Goal: Task Accomplishment & Management: Complete application form

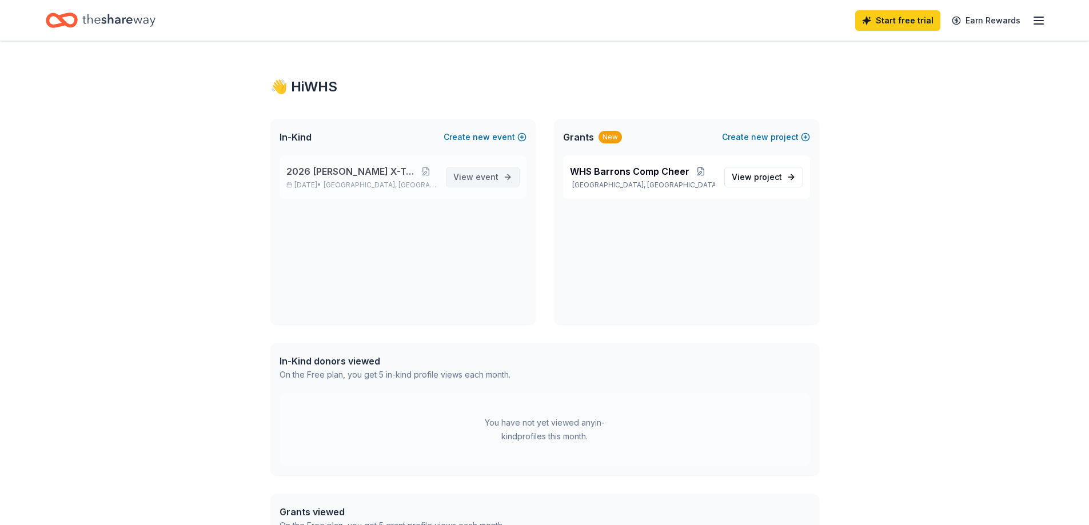
click at [480, 180] on span "event" at bounding box center [486, 177] width 23 height 10
click at [746, 181] on span "View project" at bounding box center [756, 177] width 50 height 14
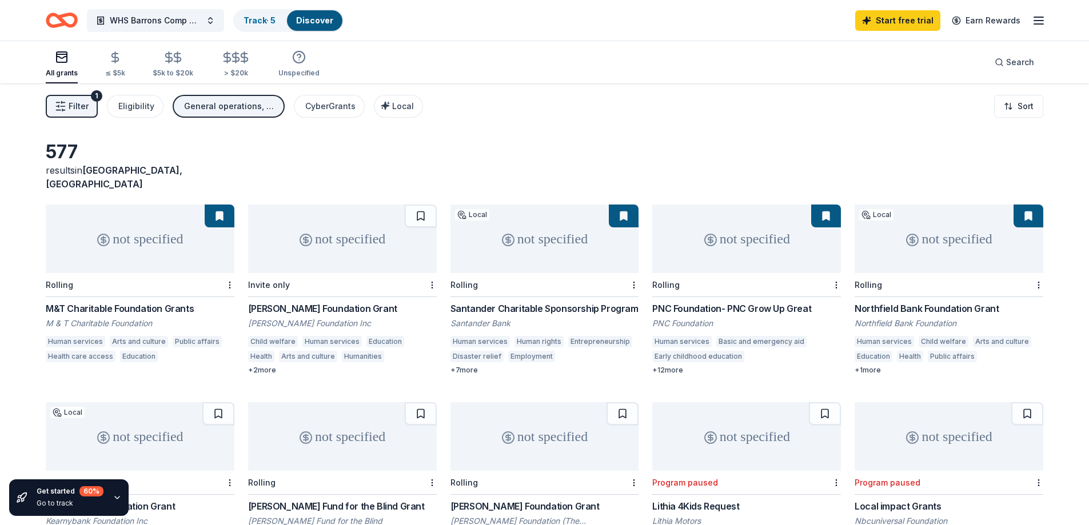
click at [968, 273] on div "Rolling" at bounding box center [948, 285] width 189 height 24
click at [1038, 26] on icon "button" at bounding box center [1039, 21] width 14 height 14
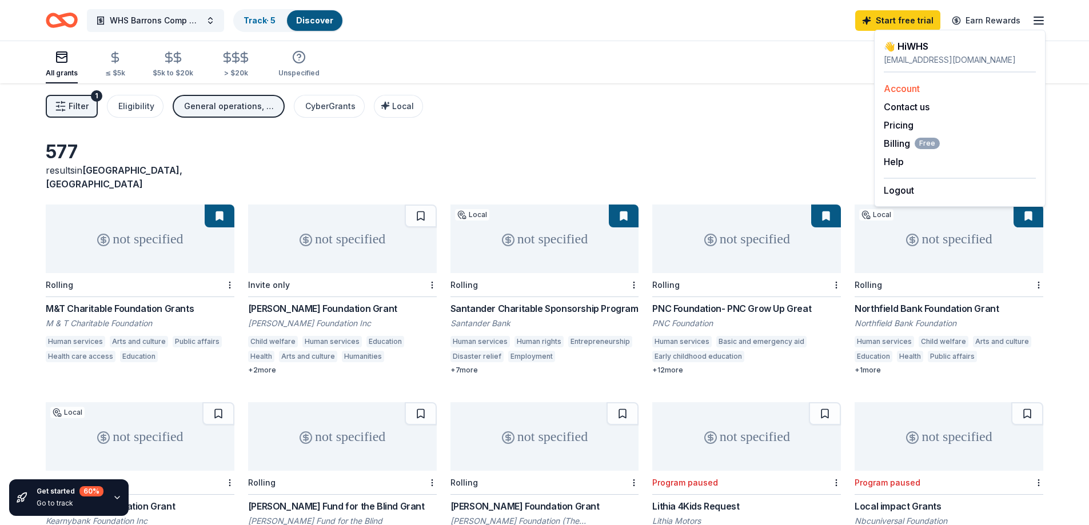
click at [902, 90] on link "Account" at bounding box center [902, 88] width 36 height 11
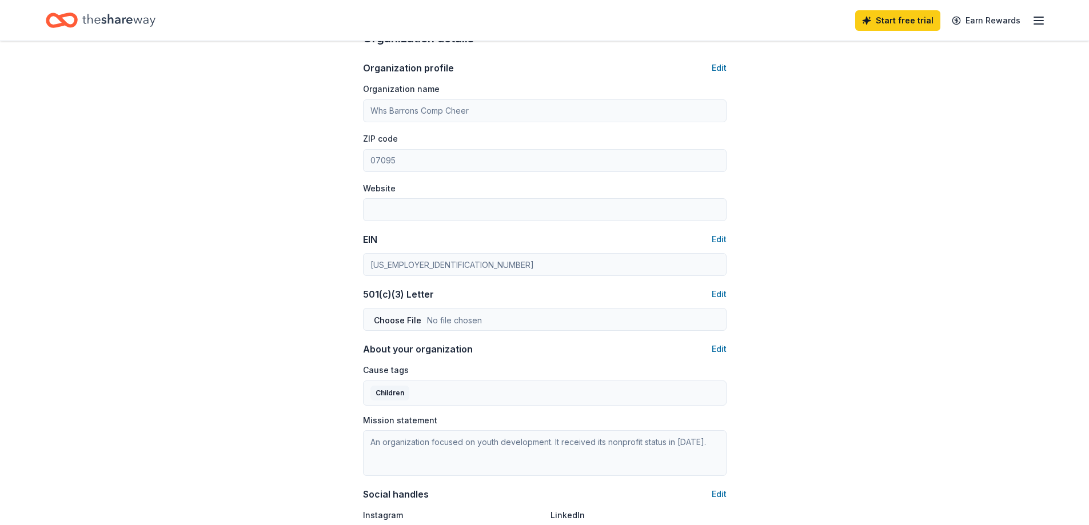
scroll to position [343, 0]
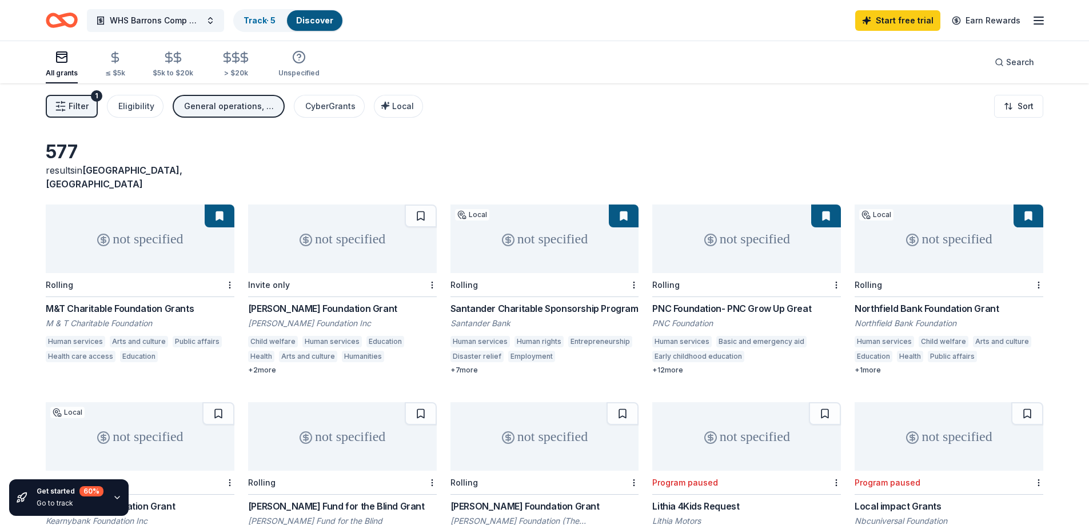
click at [78, 99] on span "Filter" at bounding box center [79, 106] width 20 height 14
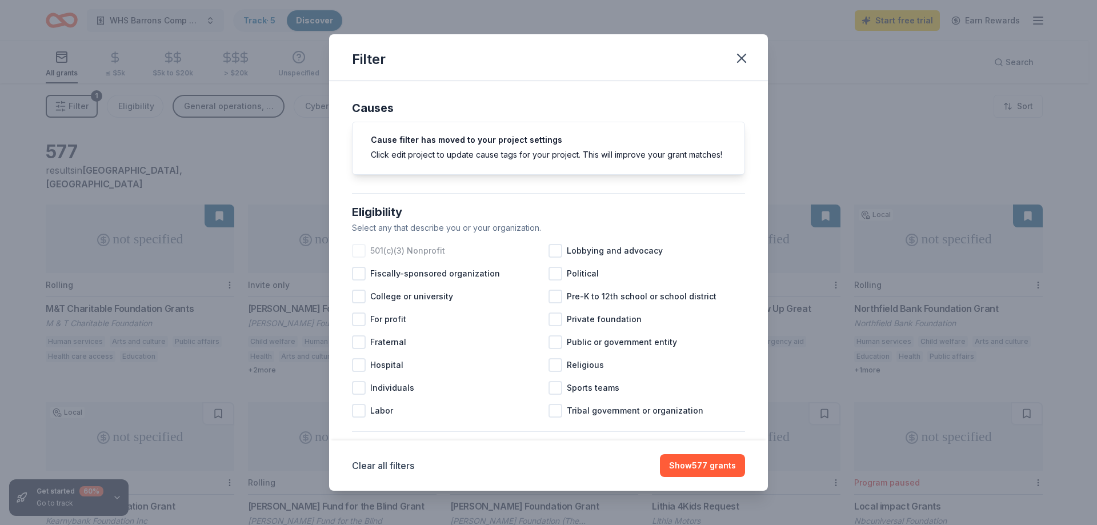
click at [420, 258] on span "501(c)(3) Nonprofit" at bounding box center [407, 251] width 75 height 14
click at [630, 303] on span "Pre-K to 12th school or school district" at bounding box center [642, 297] width 150 height 14
click at [567, 395] on span "Sports teams" at bounding box center [593, 388] width 53 height 14
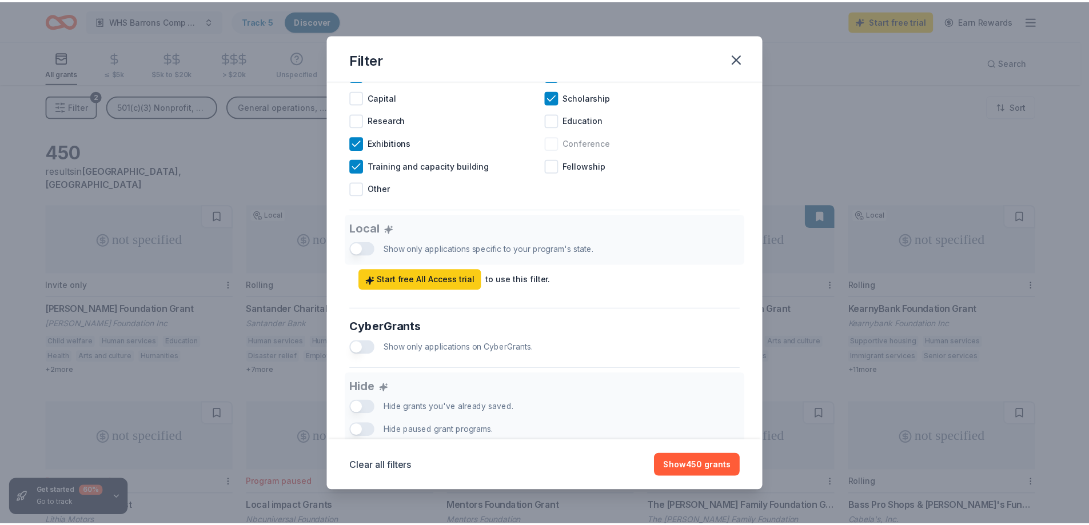
scroll to position [509, 0]
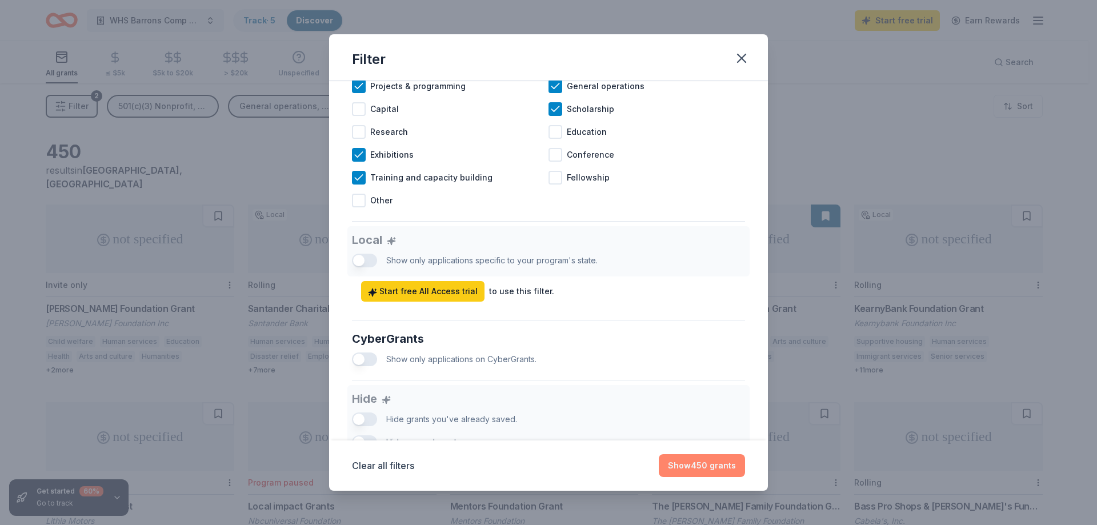
click at [703, 465] on button "Show 450 grants" at bounding box center [702, 465] width 86 height 23
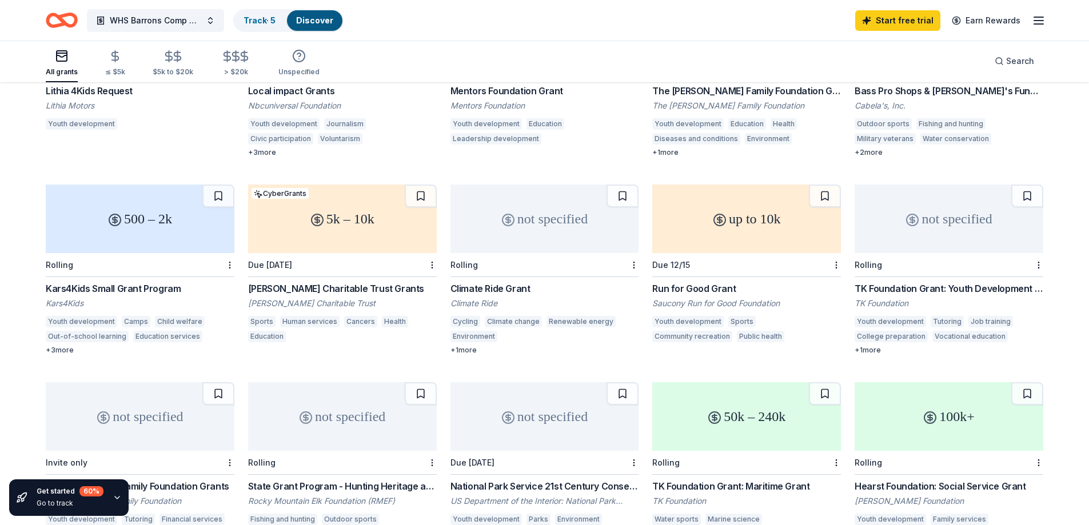
scroll to position [411, 0]
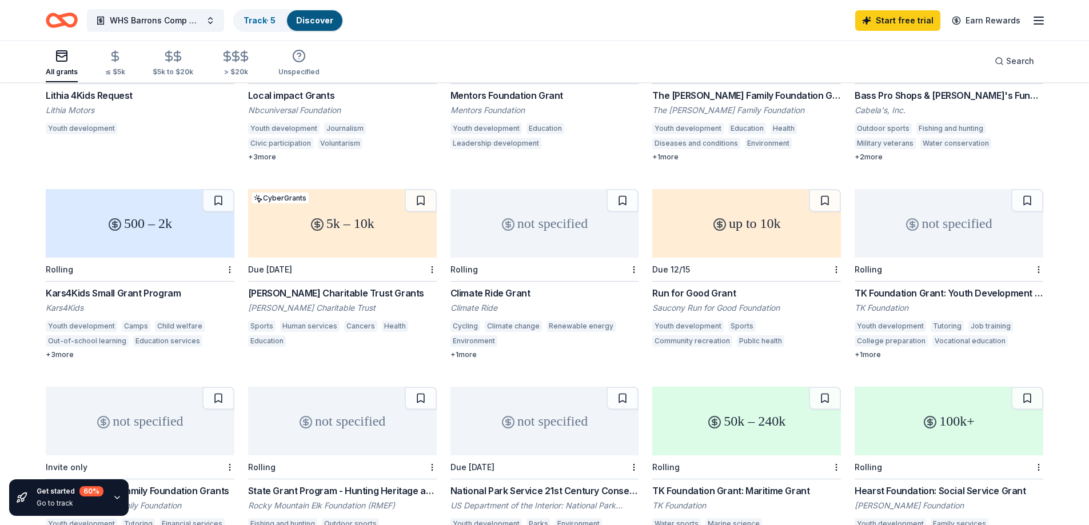
click at [76, 20] on icon "Home" at bounding box center [67, 19] width 18 height 11
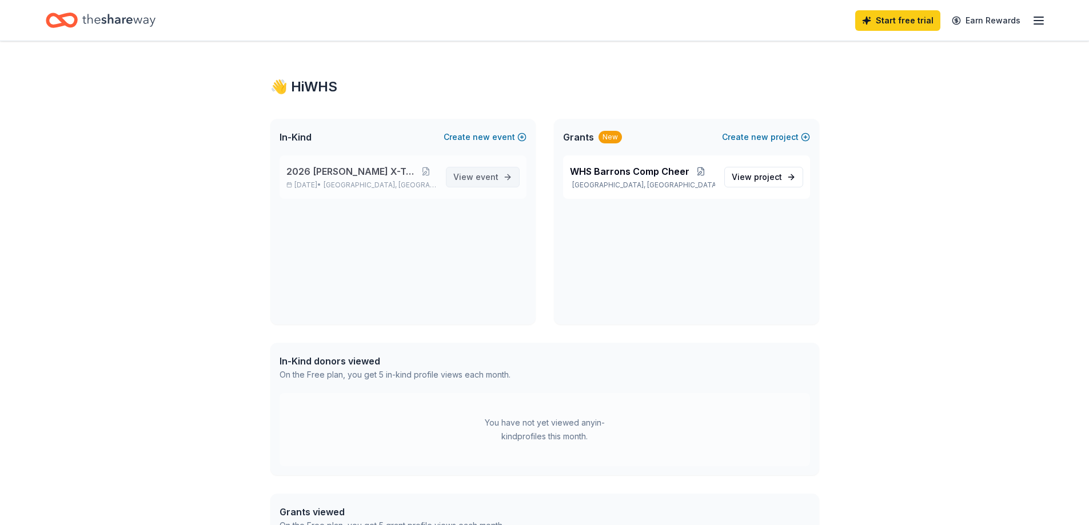
click at [471, 174] on span "View event" at bounding box center [475, 177] width 45 height 14
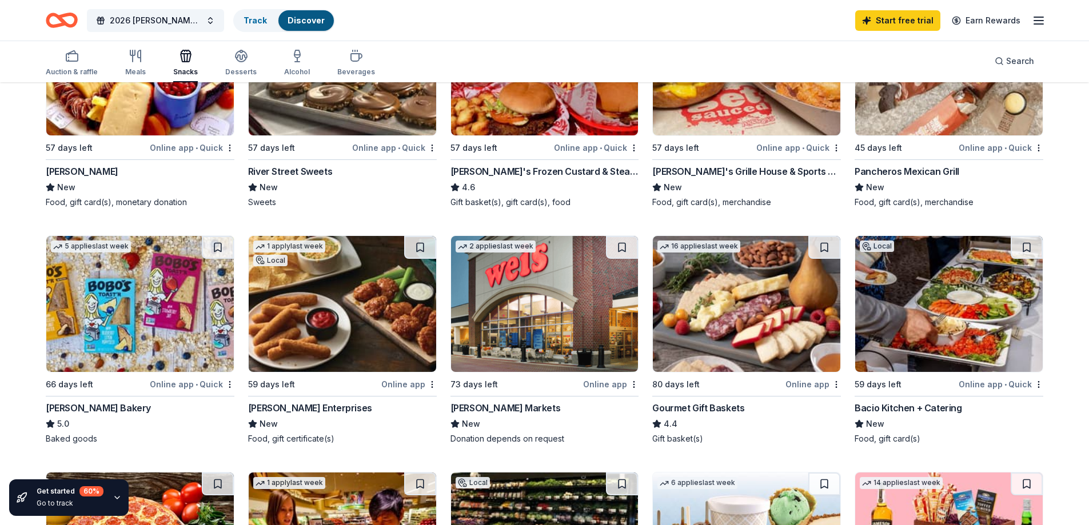
scroll to position [229, 0]
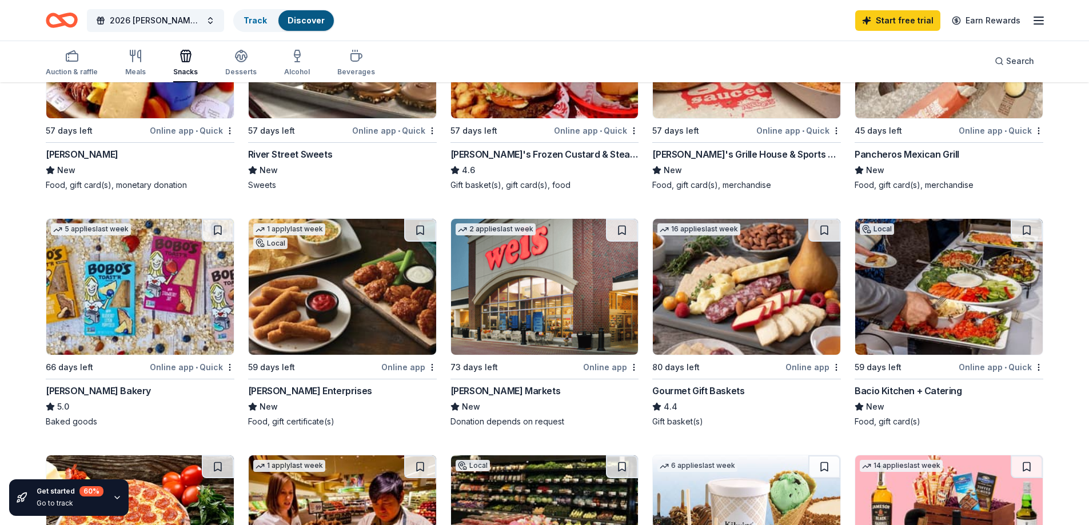
click at [125, 239] on img at bounding box center [139, 287] width 187 height 136
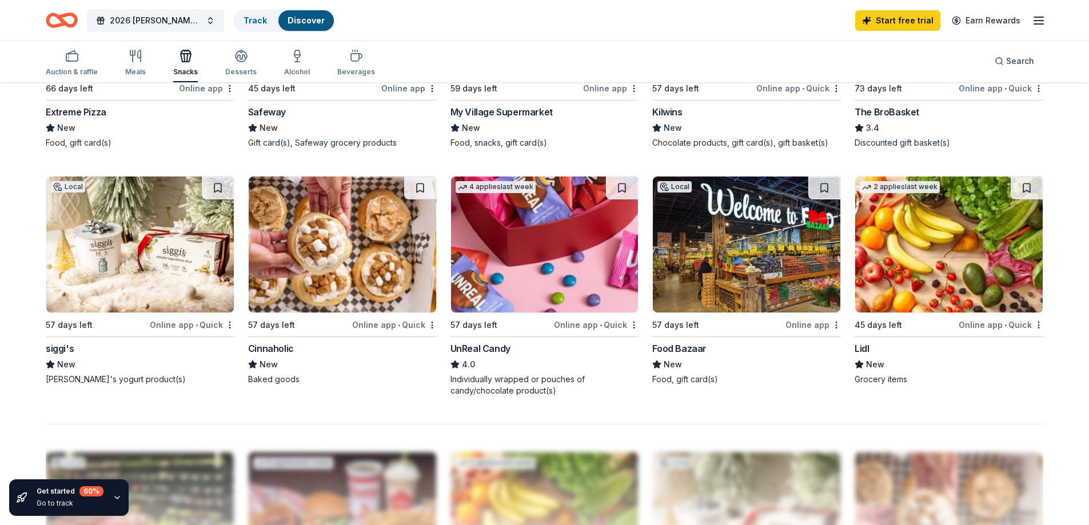
scroll to position [743, 0]
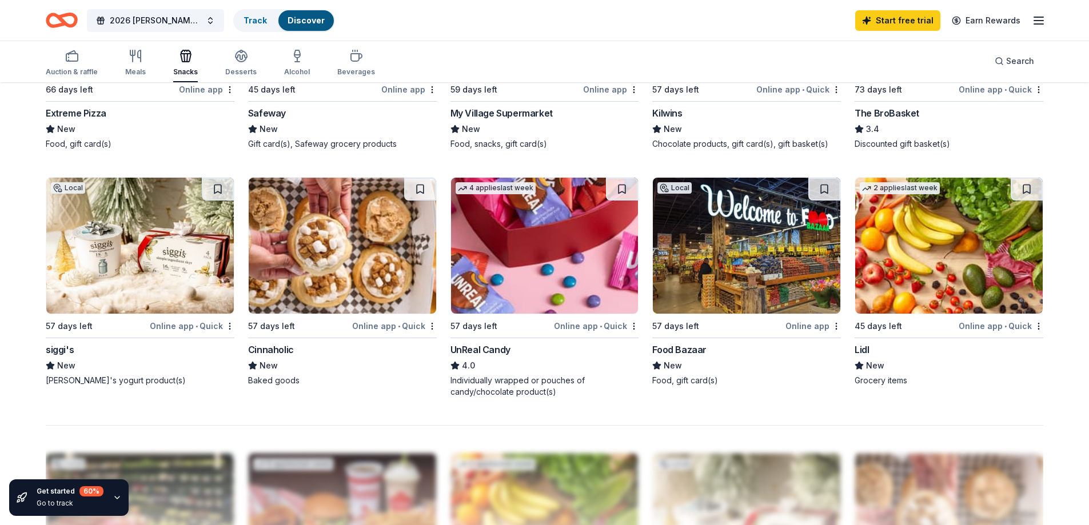
click at [916, 271] on img at bounding box center [948, 246] width 187 height 136
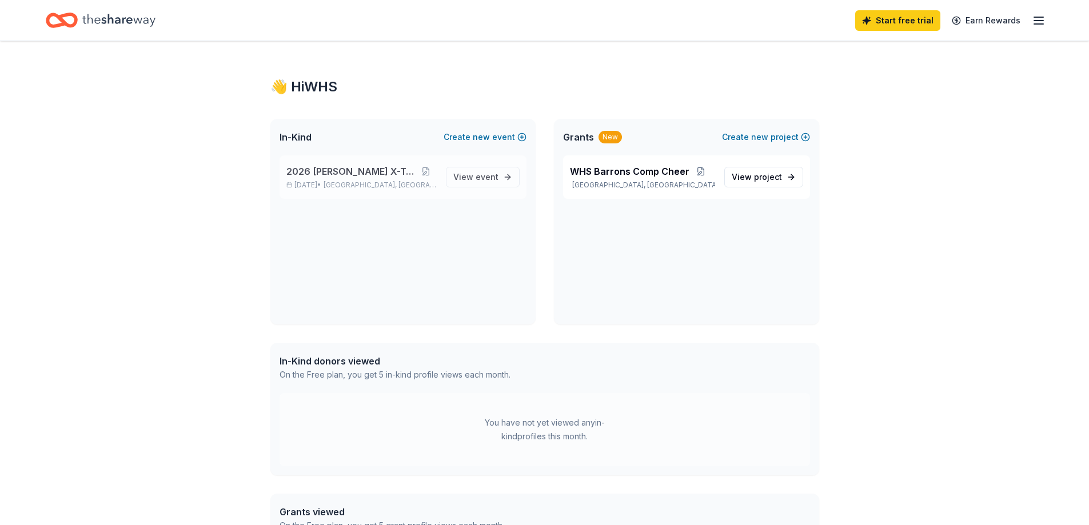
click at [339, 166] on span "2026 [PERSON_NAME] X-Treme" at bounding box center [351, 172] width 130 height 14
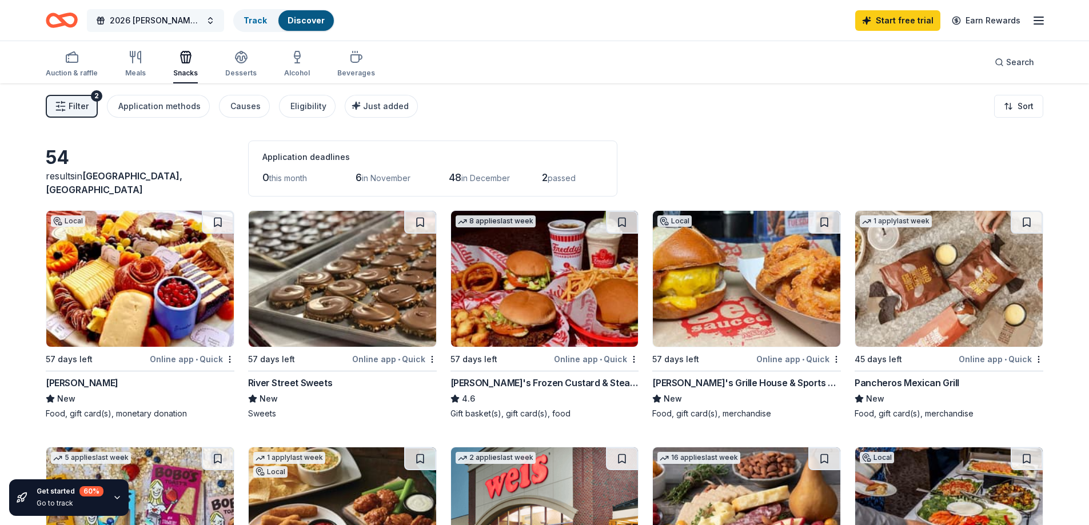
click at [138, 21] on span "2026 [PERSON_NAME] X-Treme" at bounding box center [155, 21] width 91 height 14
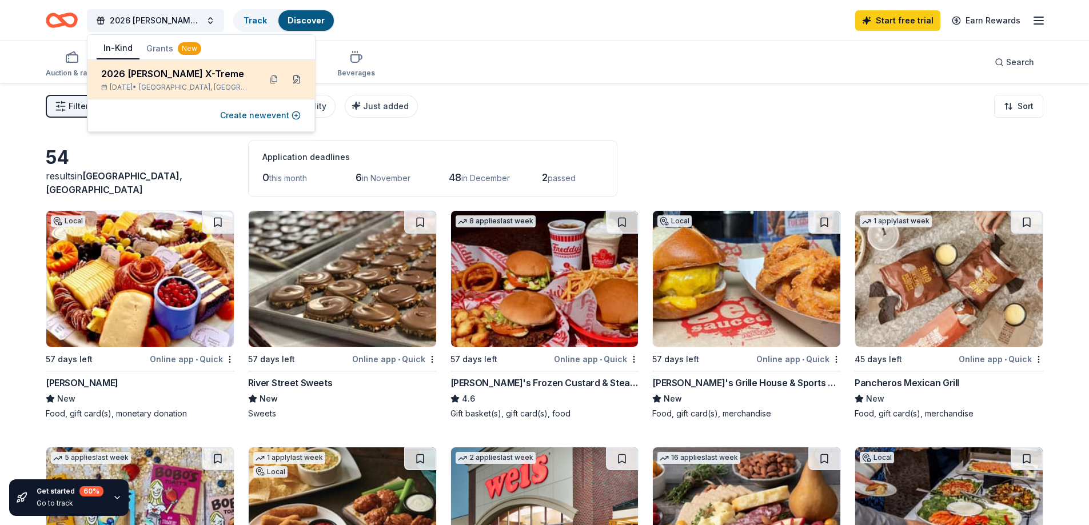
click at [297, 81] on button at bounding box center [296, 79] width 18 height 18
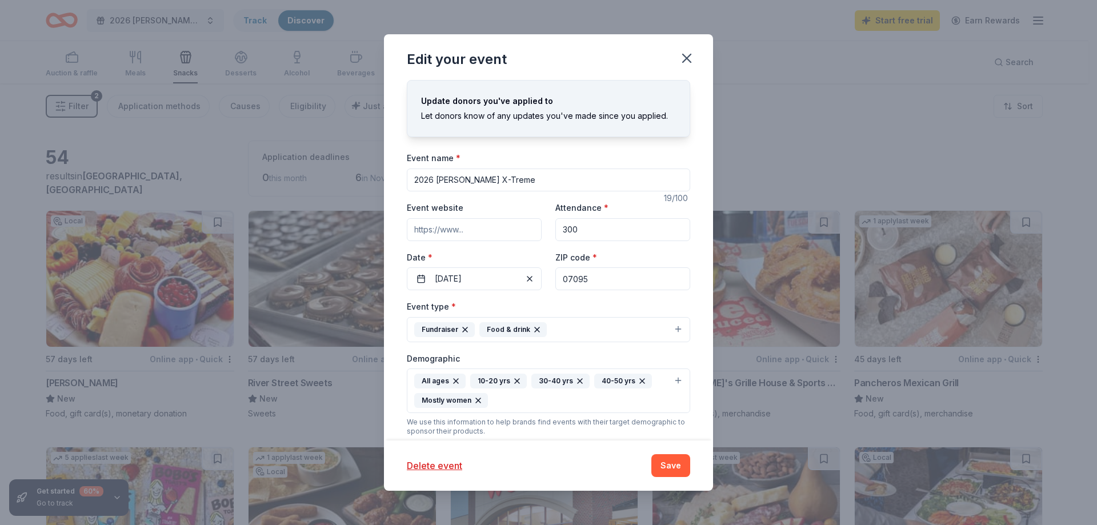
click at [568, 226] on input "300" at bounding box center [622, 229] width 135 height 23
type input "1000"
click at [670, 466] on button "Save" at bounding box center [670, 465] width 39 height 23
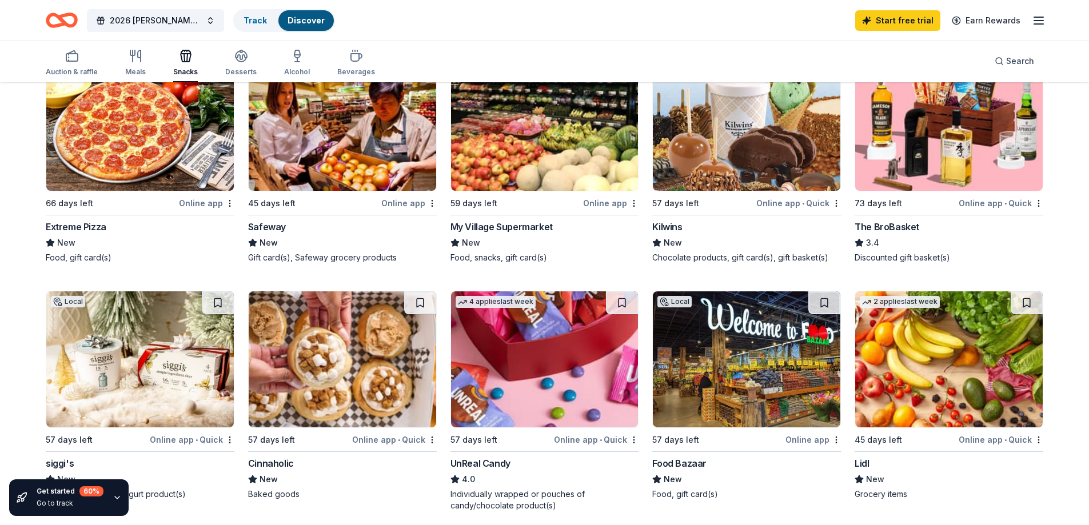
scroll to position [629, 0]
click at [135, 57] on icon "button" at bounding box center [136, 56] width 14 height 14
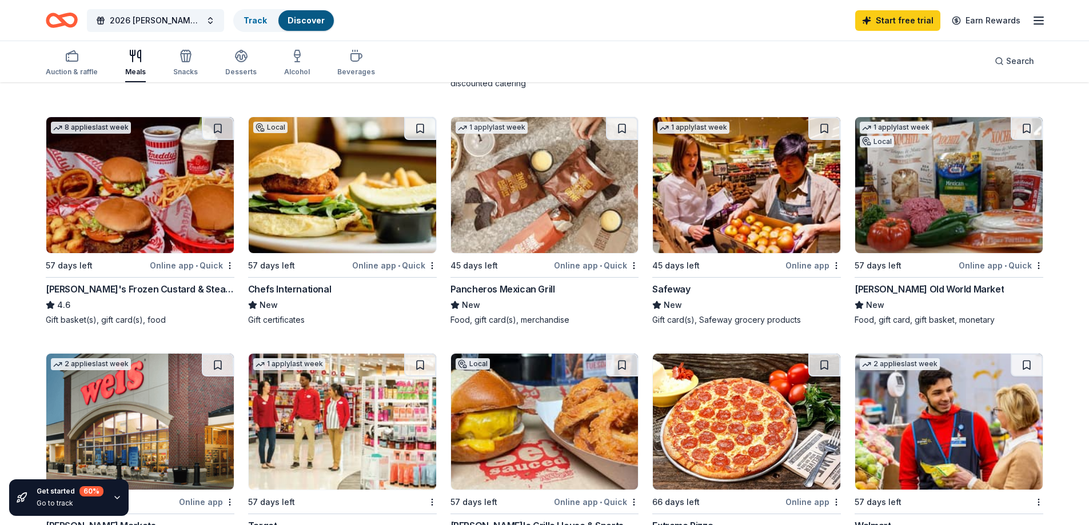
scroll to position [343, 0]
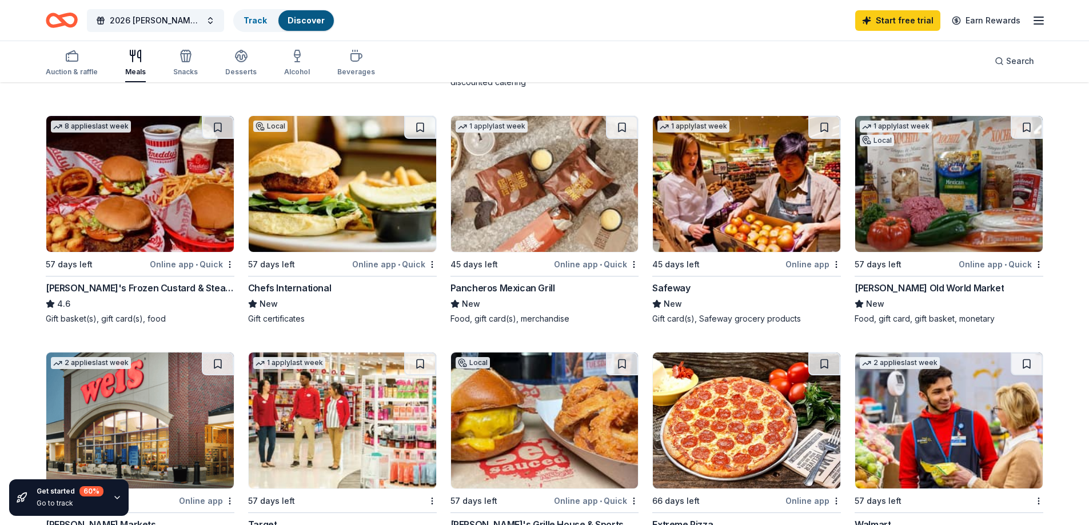
click at [158, 291] on div "Freddy's Frozen Custard & Steakburgers" at bounding box center [140, 288] width 189 height 14
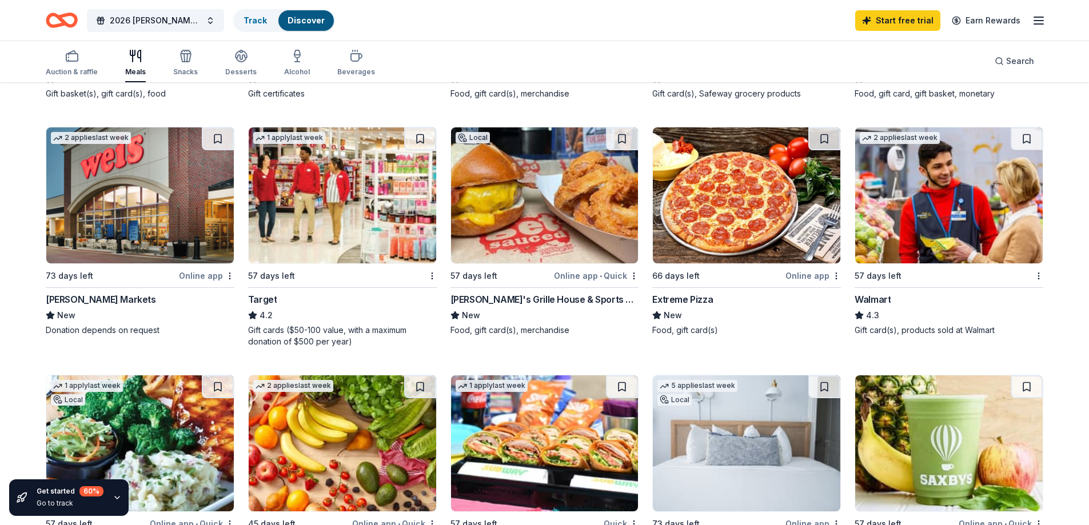
scroll to position [571, 0]
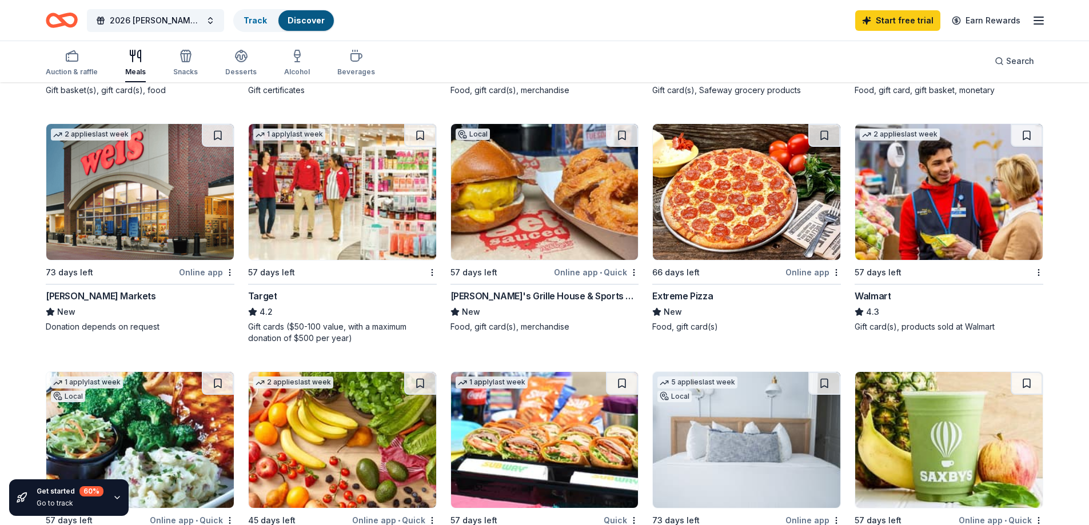
click at [945, 217] on img at bounding box center [948, 192] width 187 height 136
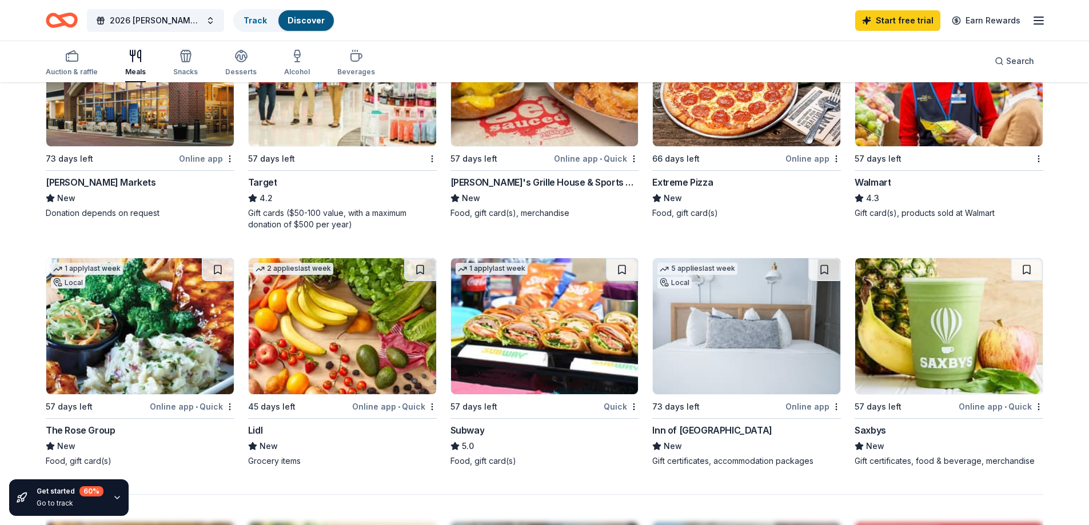
scroll to position [686, 0]
click at [539, 347] on img at bounding box center [544, 326] width 187 height 136
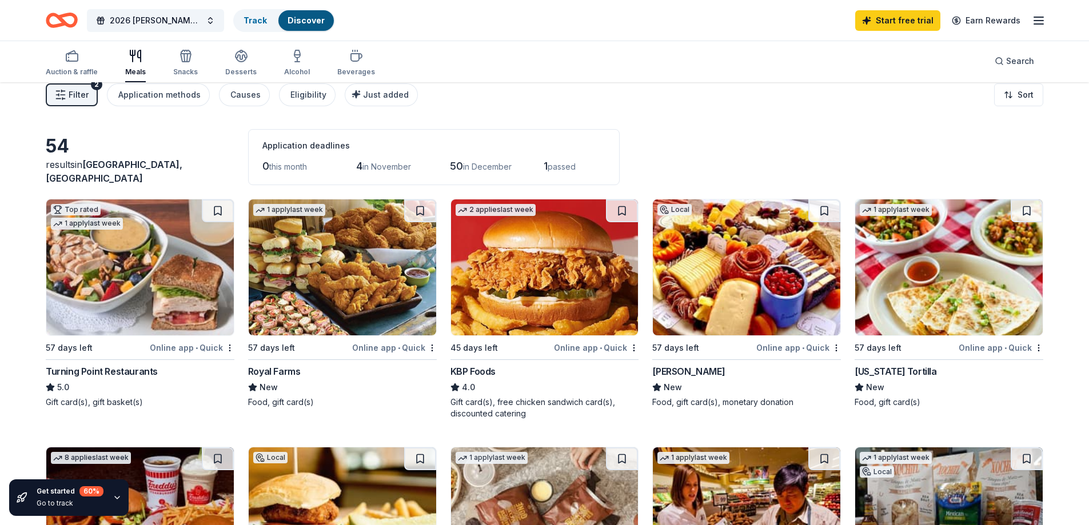
scroll to position [0, 0]
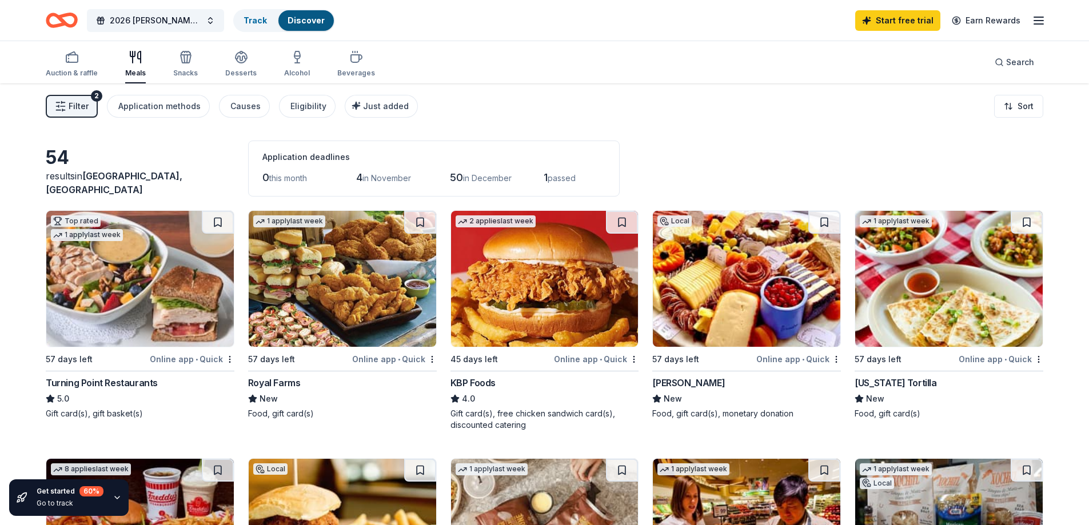
click at [74, 21] on icon "Home" at bounding box center [67, 19] width 18 height 11
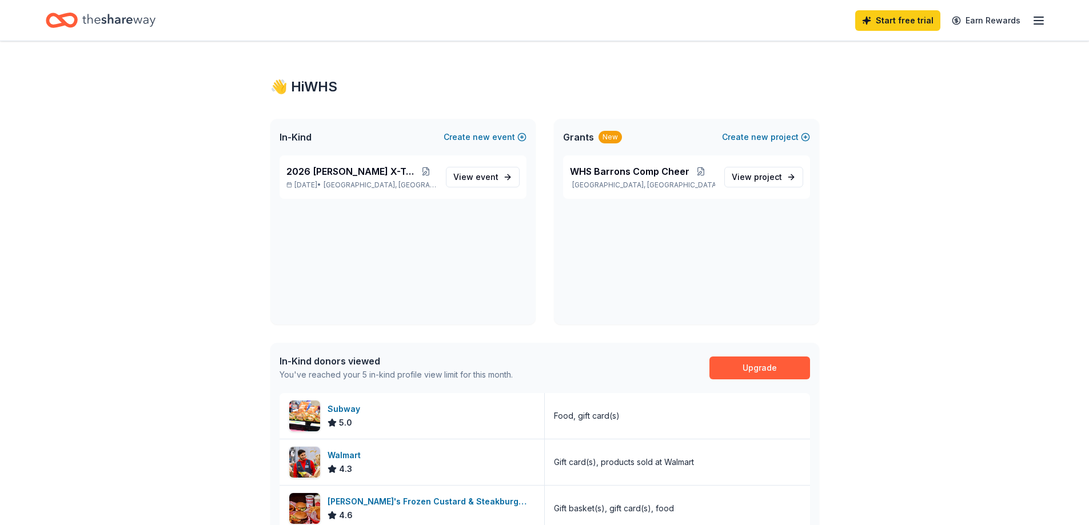
click at [589, 138] on span "Grants" at bounding box center [578, 137] width 31 height 14
click at [770, 179] on span "project" at bounding box center [768, 177] width 28 height 10
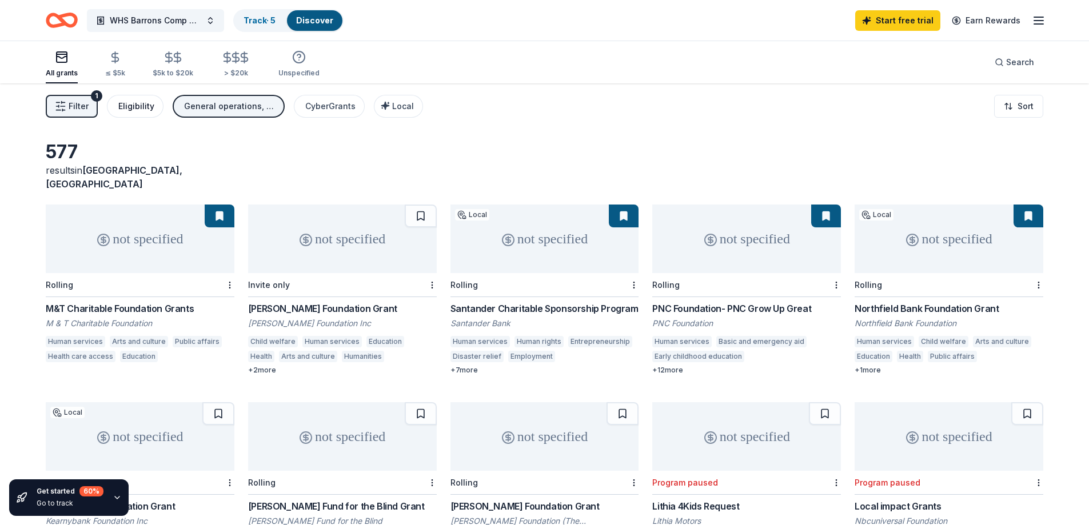
click at [125, 105] on div "Eligibility" at bounding box center [136, 106] width 36 height 14
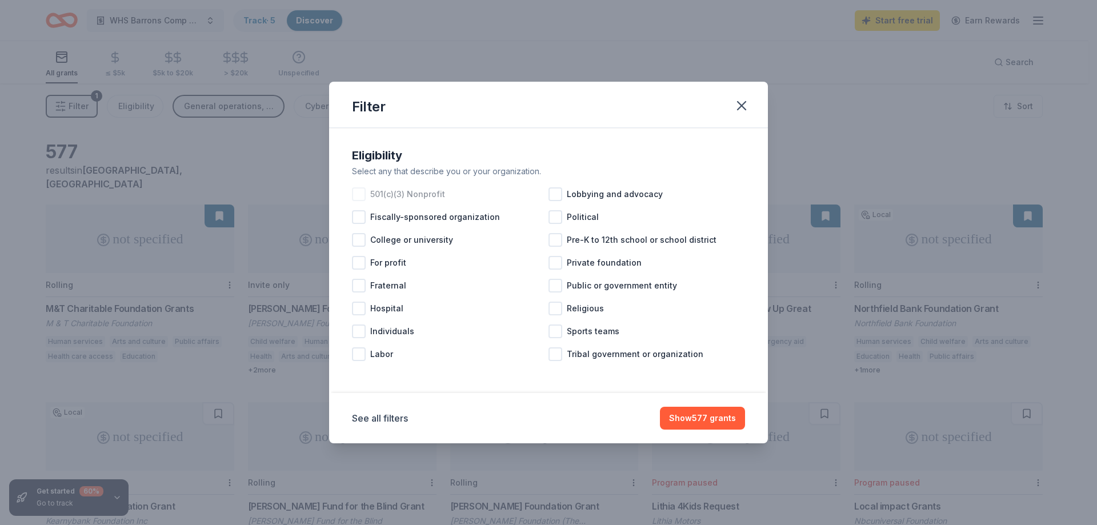
click at [384, 200] on span "501(c)(3) Nonprofit" at bounding box center [407, 194] width 75 height 14
click at [593, 333] on span "Sports teams" at bounding box center [593, 332] width 53 height 14
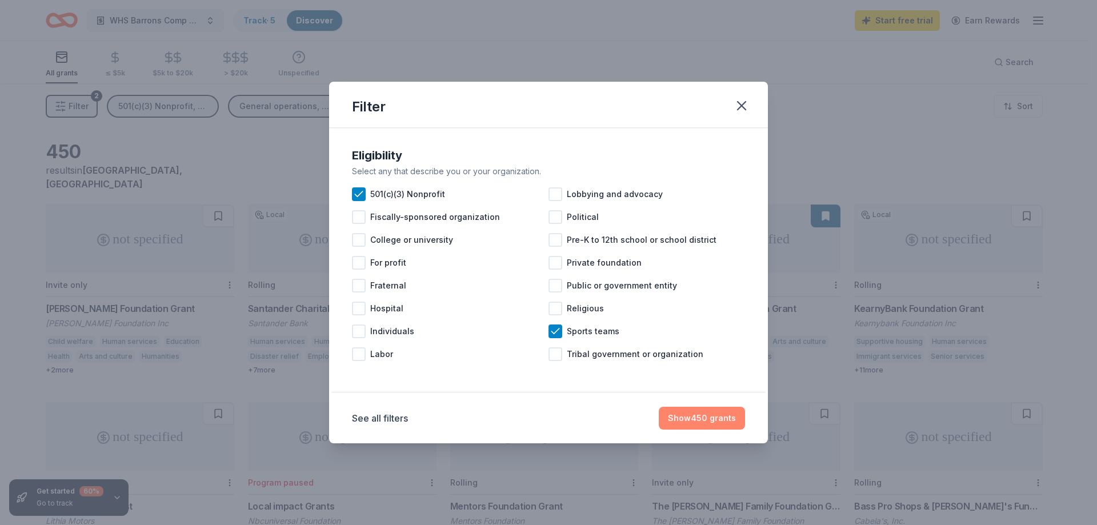
click at [711, 425] on button "Show 450 grants" at bounding box center [702, 418] width 86 height 23
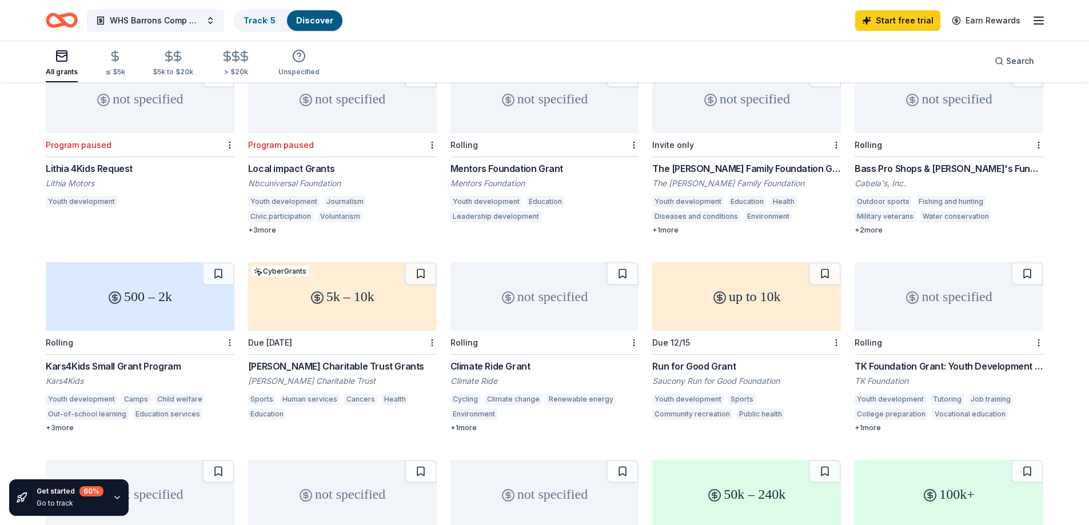
scroll to position [343, 0]
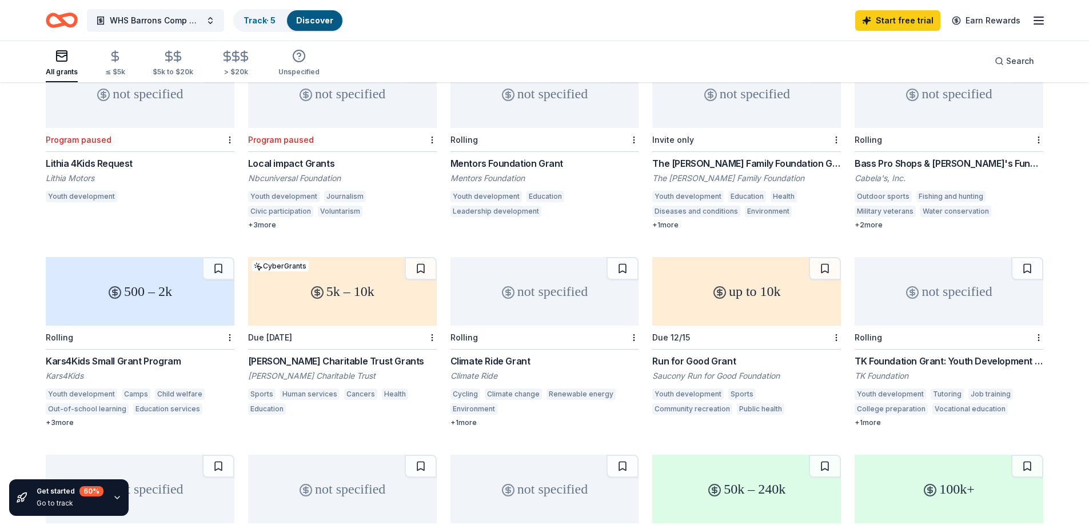
click at [103, 354] on div "Kars4Kids Small Grant Program" at bounding box center [140, 361] width 189 height 14
click at [65, 23] on icon "Home" at bounding box center [67, 19] width 18 height 11
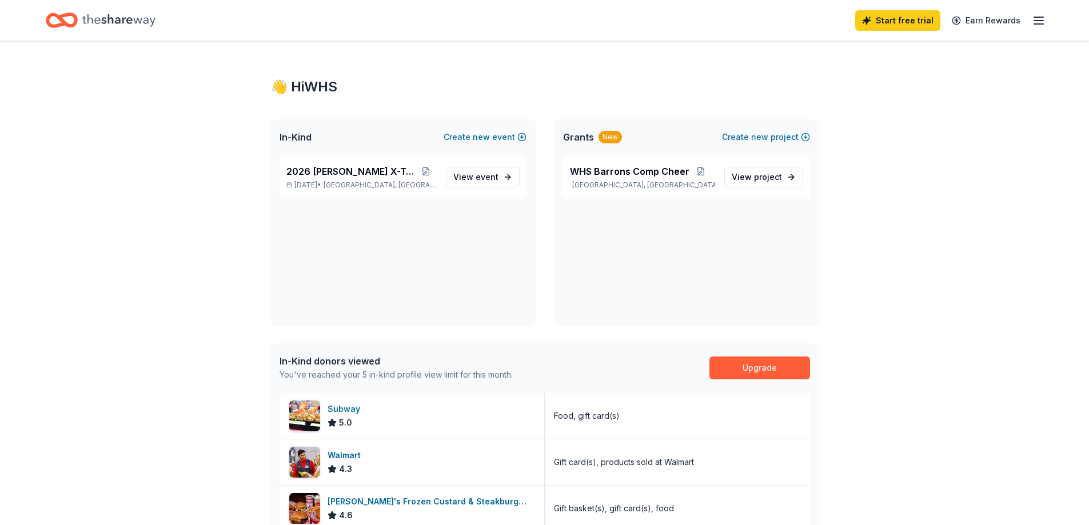
click at [1038, 23] on icon "button" at bounding box center [1039, 21] width 14 height 14
click at [923, 89] on div "Account" at bounding box center [960, 89] width 152 height 14
click at [1048, 19] on div "Start free trial Earn Rewards" at bounding box center [544, 20] width 1089 height 41
click at [1039, 21] on line "button" at bounding box center [1038, 21] width 9 height 0
click at [900, 88] on link "Account" at bounding box center [902, 88] width 36 height 11
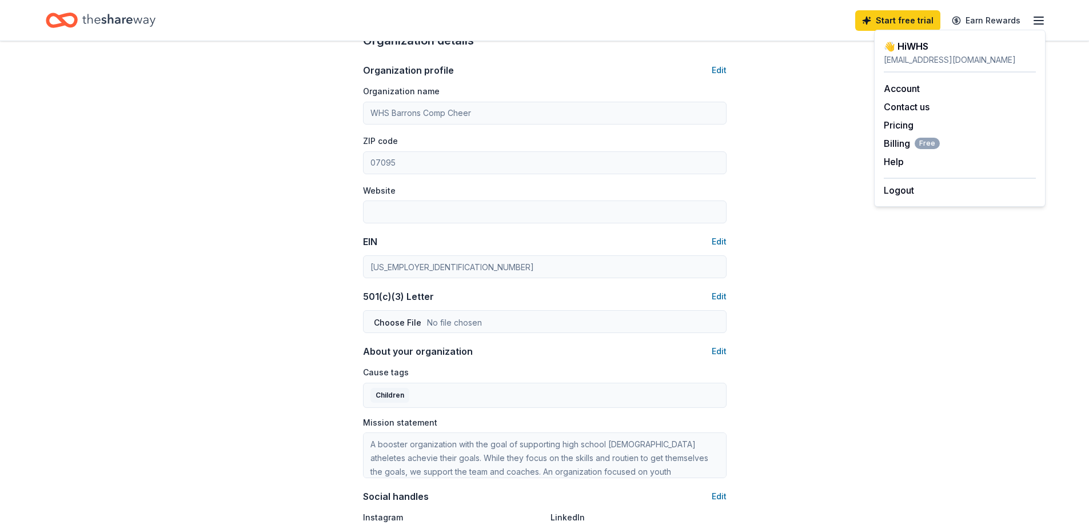
scroll to position [343, 0]
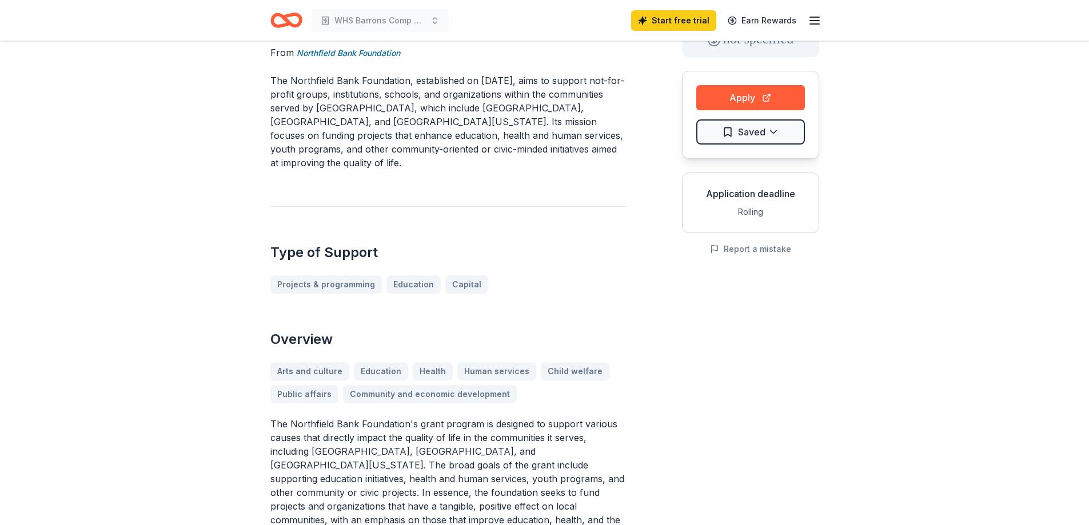
scroll to position [57, 0]
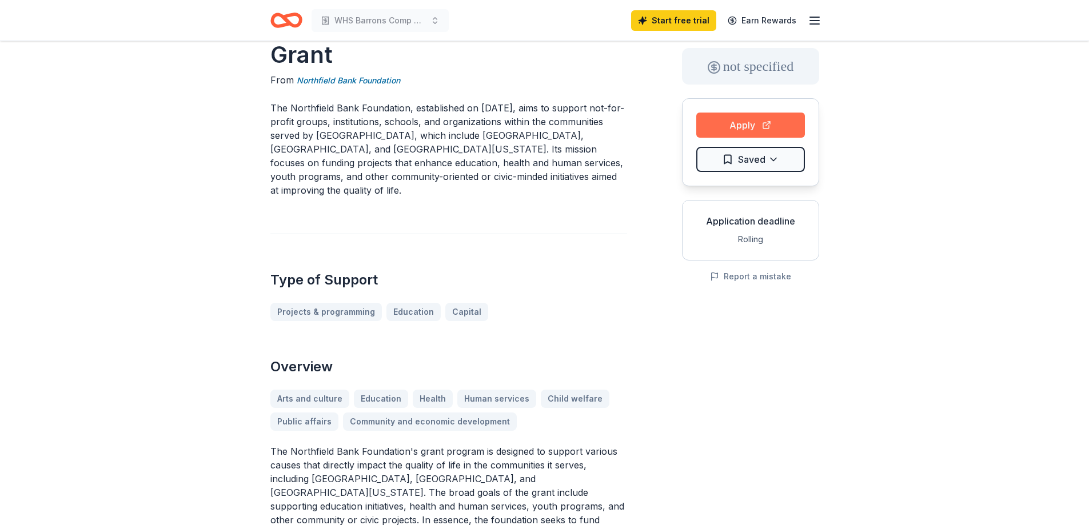
click at [755, 128] on button "Apply" at bounding box center [750, 125] width 109 height 25
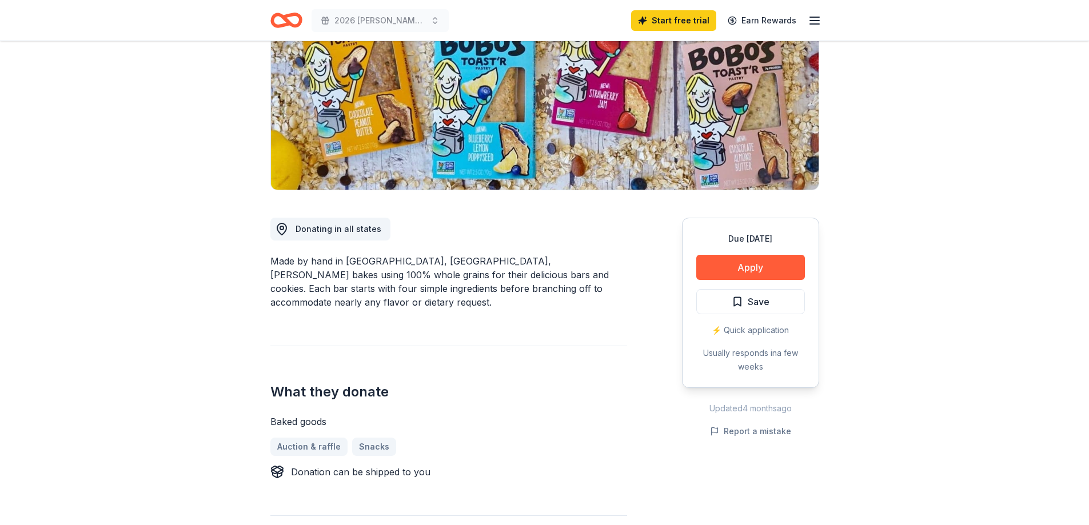
scroll to position [229, 0]
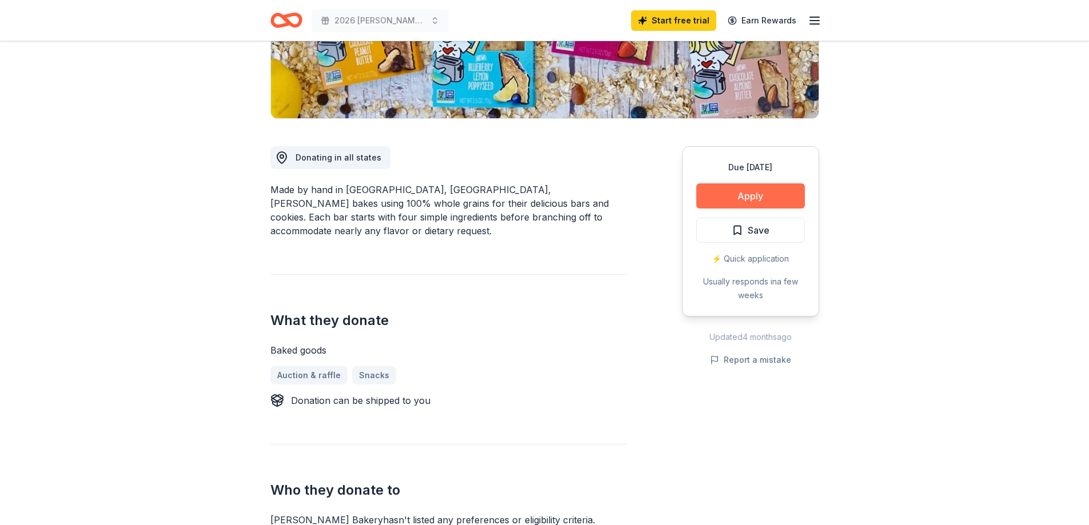
click at [741, 189] on button "Apply" at bounding box center [750, 195] width 109 height 25
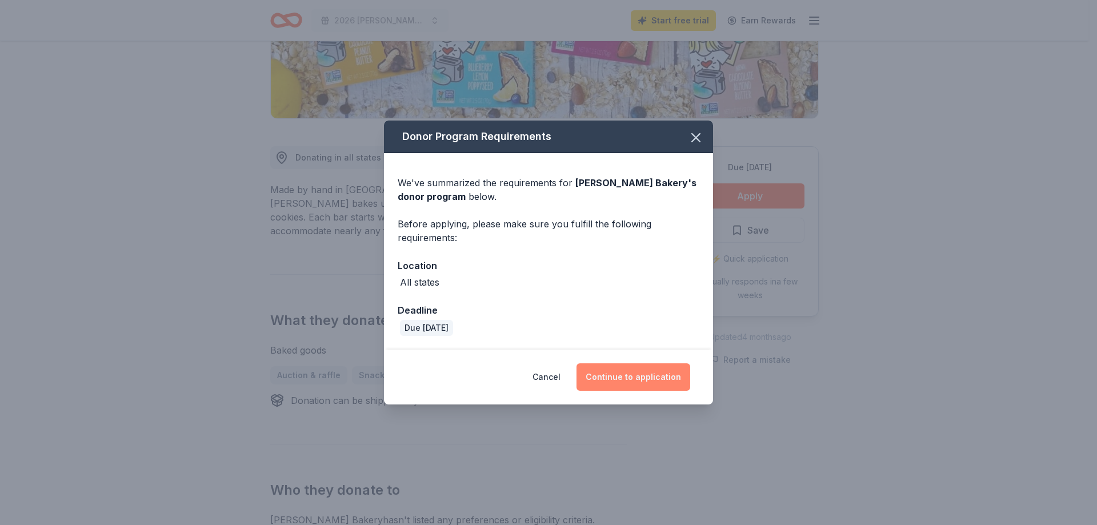
click at [626, 369] on button "Continue to application" at bounding box center [634, 376] width 114 height 27
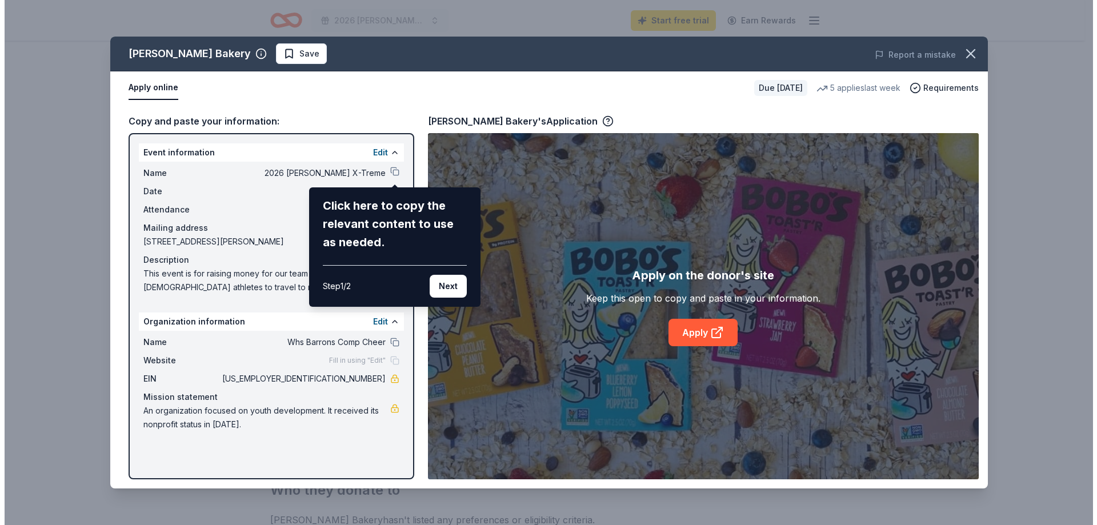
scroll to position [457, 0]
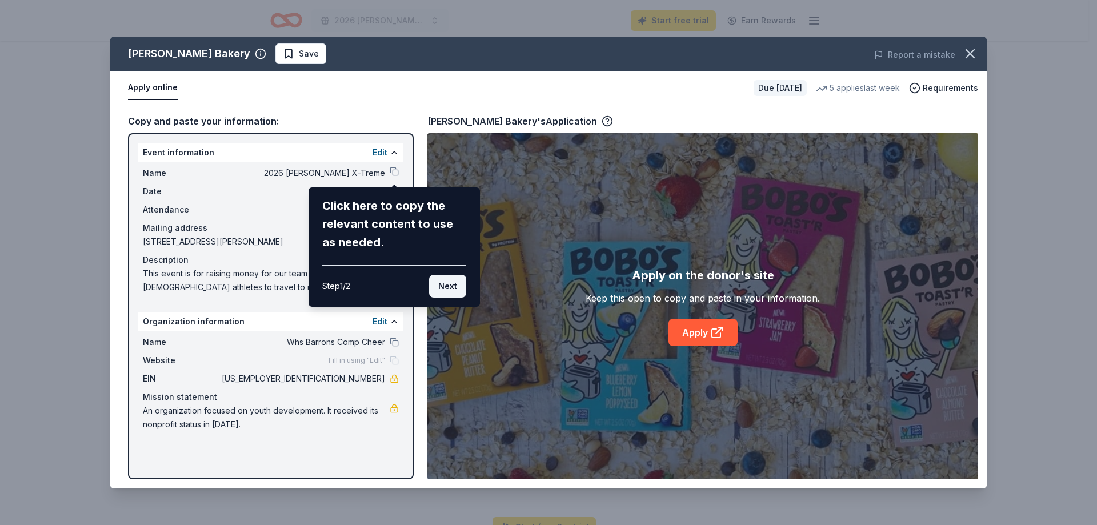
click at [447, 286] on button "Next" at bounding box center [447, 286] width 37 height 23
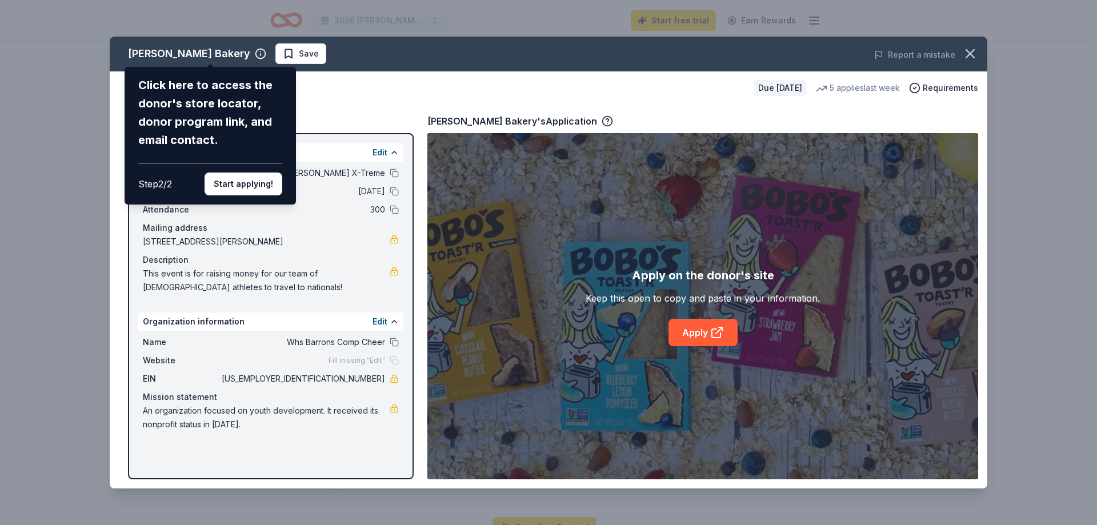
click at [189, 99] on div "Click here to access the donor's store locator, donor program link, and email c…" at bounding box center [210, 112] width 144 height 73
click at [231, 178] on button "Start applying!" at bounding box center [244, 184] width 78 height 23
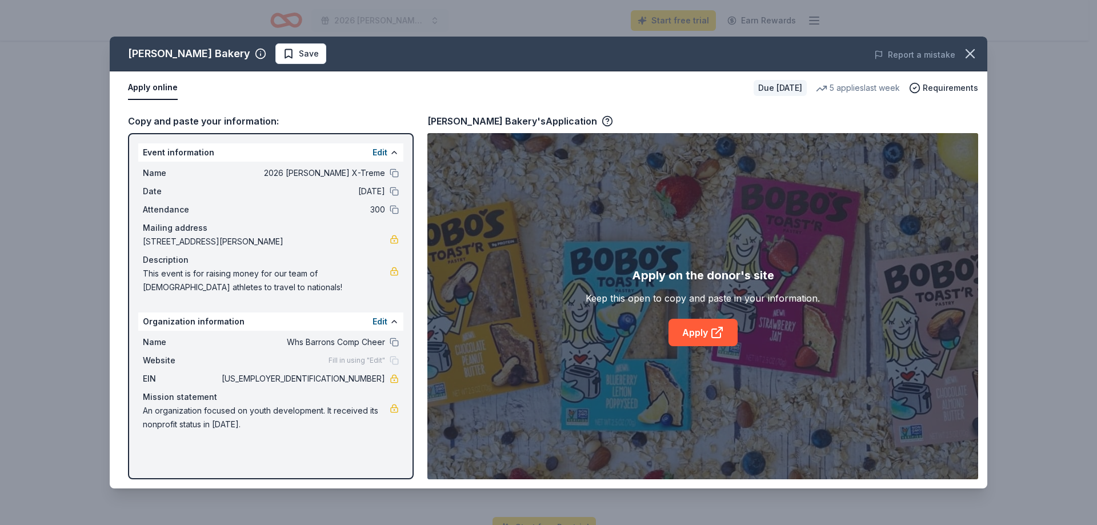
click at [226, 154] on div "Bobo's Bakery Save Report a mistake Apply online Due in 66 days 5 applies last …" at bounding box center [549, 263] width 878 height 452
click at [389, 210] on div "Attendance 300" at bounding box center [271, 210] width 256 height 14
click at [397, 210] on button at bounding box center [394, 209] width 9 height 9
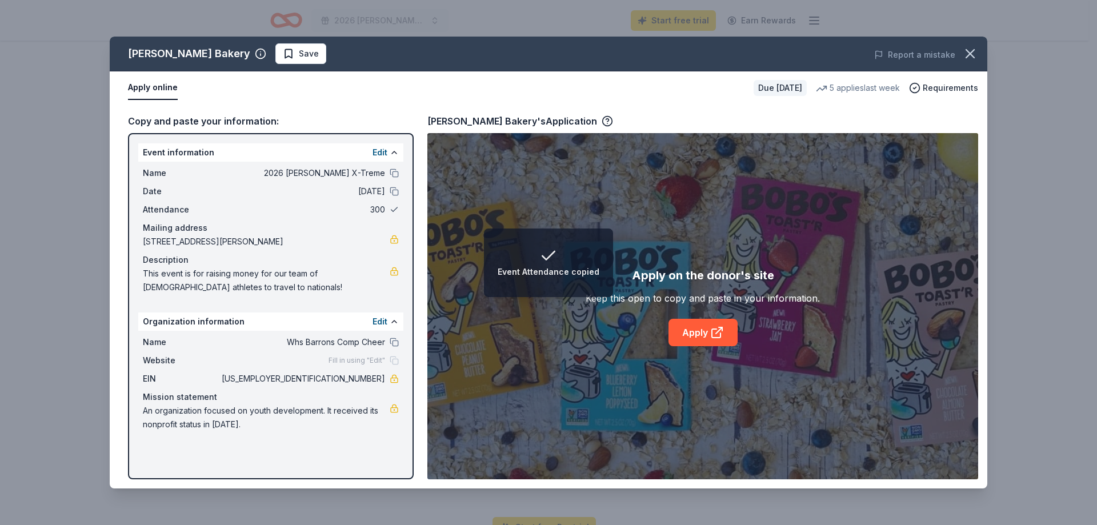
click at [397, 210] on button at bounding box center [394, 209] width 9 height 9
click at [380, 207] on span "300" at bounding box center [302, 210] width 166 height 14
click at [371, 207] on span "300" at bounding box center [302, 210] width 166 height 14
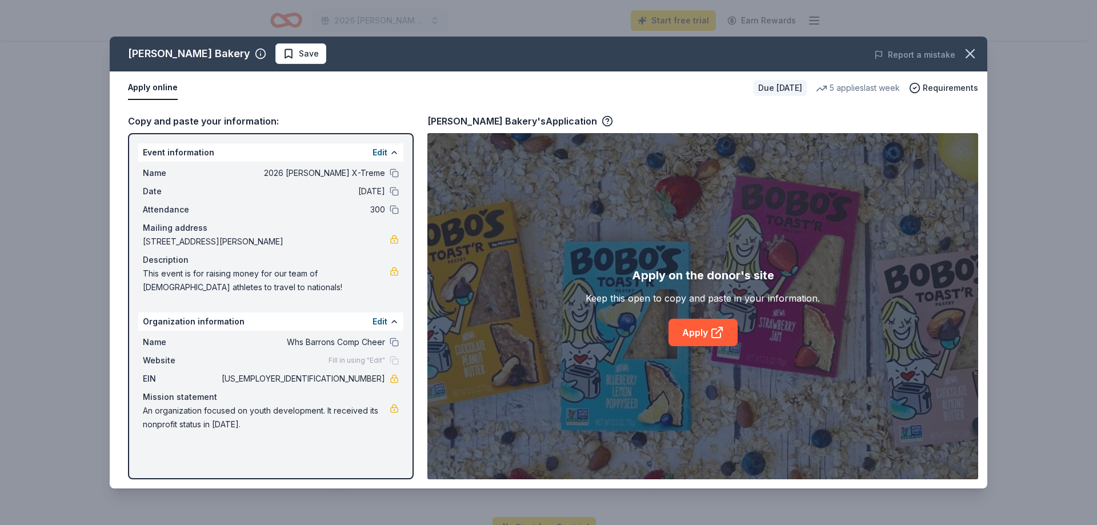
click at [349, 205] on span "300" at bounding box center [302, 210] width 166 height 14
click at [970, 54] on icon "button" at bounding box center [970, 54] width 16 height 16
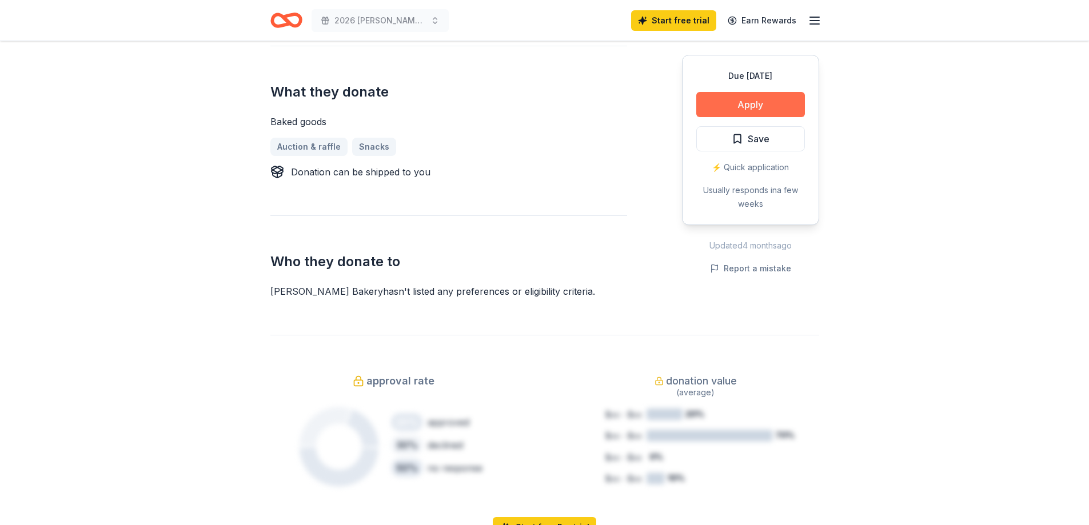
click at [742, 110] on button "Apply" at bounding box center [750, 104] width 109 height 25
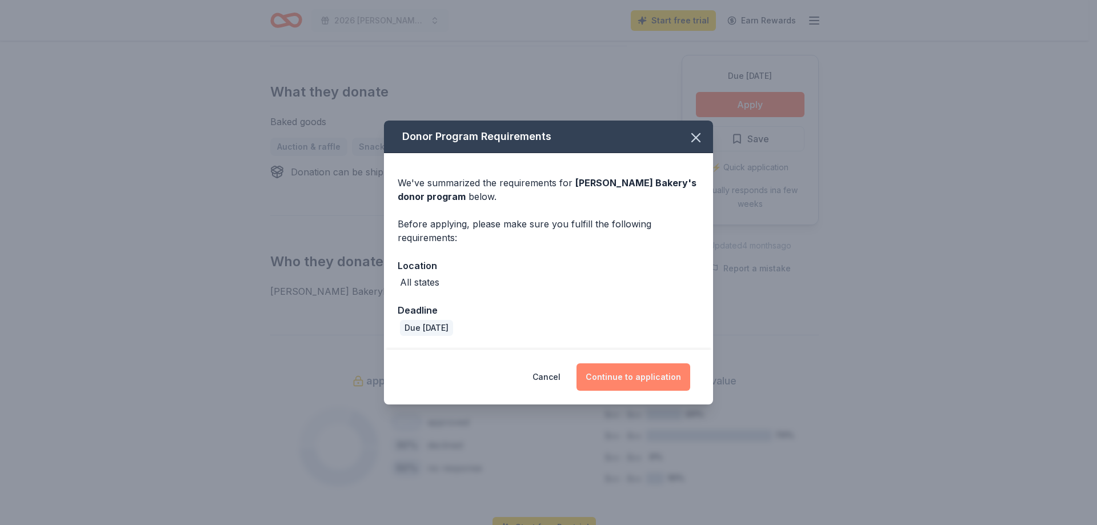
click at [643, 381] on button "Continue to application" at bounding box center [634, 376] width 114 height 27
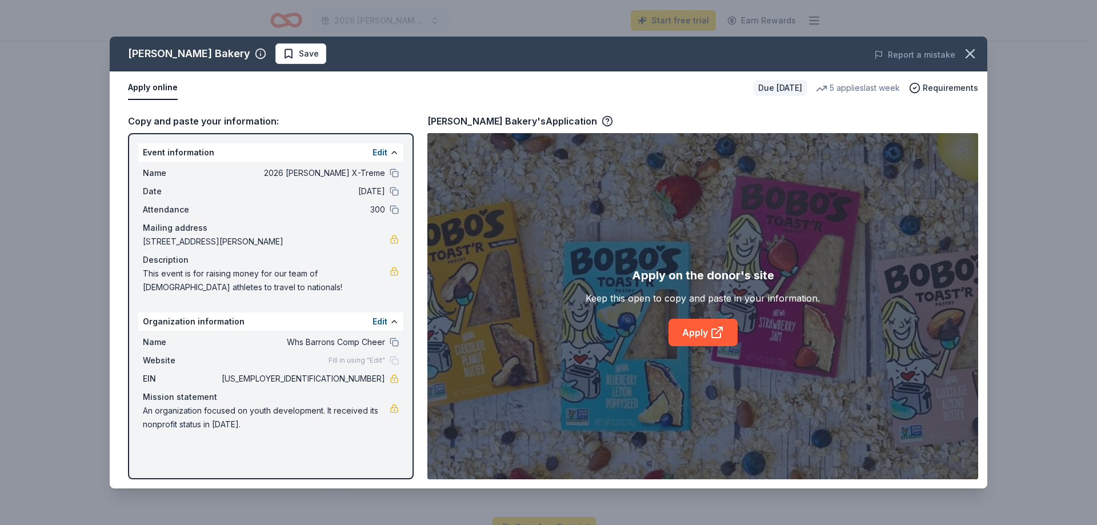
click at [223, 409] on span "An organization focused on youth development. It received its nonprofit status …" at bounding box center [266, 417] width 247 height 27
click at [213, 150] on div "Event information Edit" at bounding box center [270, 152] width 265 height 18
click at [393, 151] on button at bounding box center [394, 152] width 9 height 9
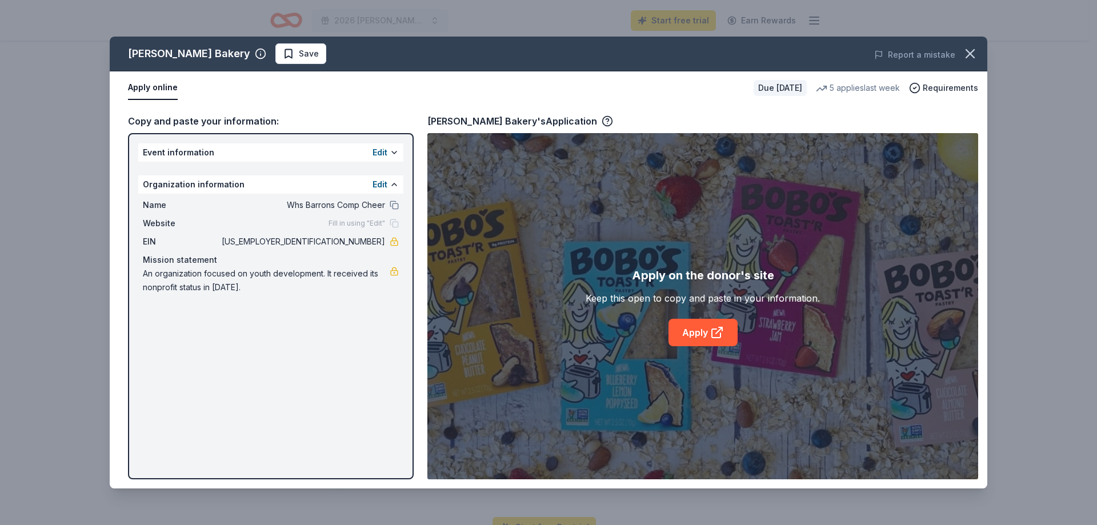
click at [225, 276] on span "An organization focused on youth development. It received its nonprofit status …" at bounding box center [266, 280] width 247 height 27
click at [386, 154] on button "Edit" at bounding box center [380, 153] width 15 height 14
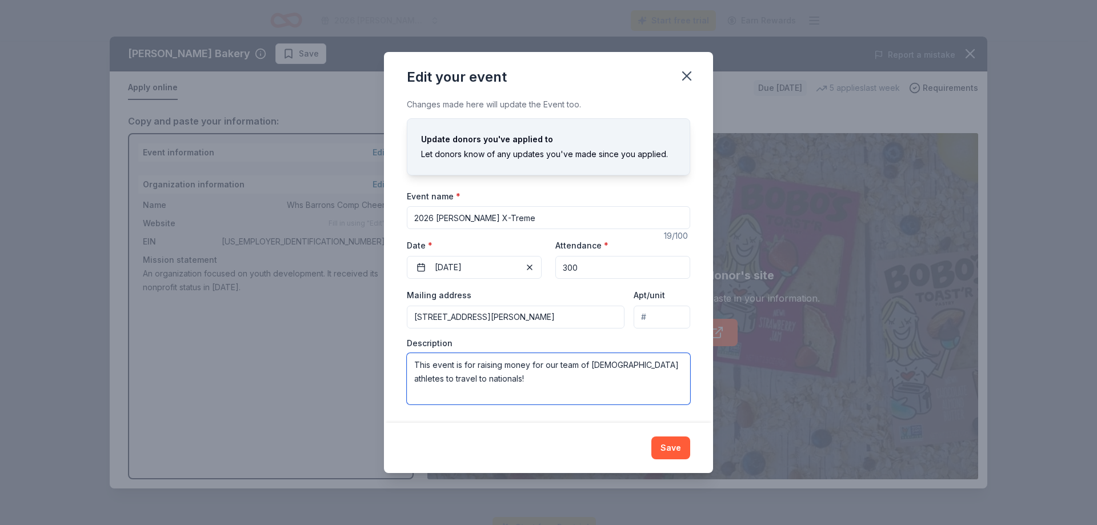
click at [470, 385] on textarea "This event is for raising money for our team of female athletes to travel to na…" at bounding box center [548, 378] width 283 height 51
type textarea "This event is for raising money for our team of female athletes to travel to na…"
click at [566, 273] on input "300" at bounding box center [622, 267] width 135 height 23
type input "1000"
click at [474, 365] on textarea "This event is for raising money for our team of female athletes to travel to na…" at bounding box center [548, 378] width 283 height 51
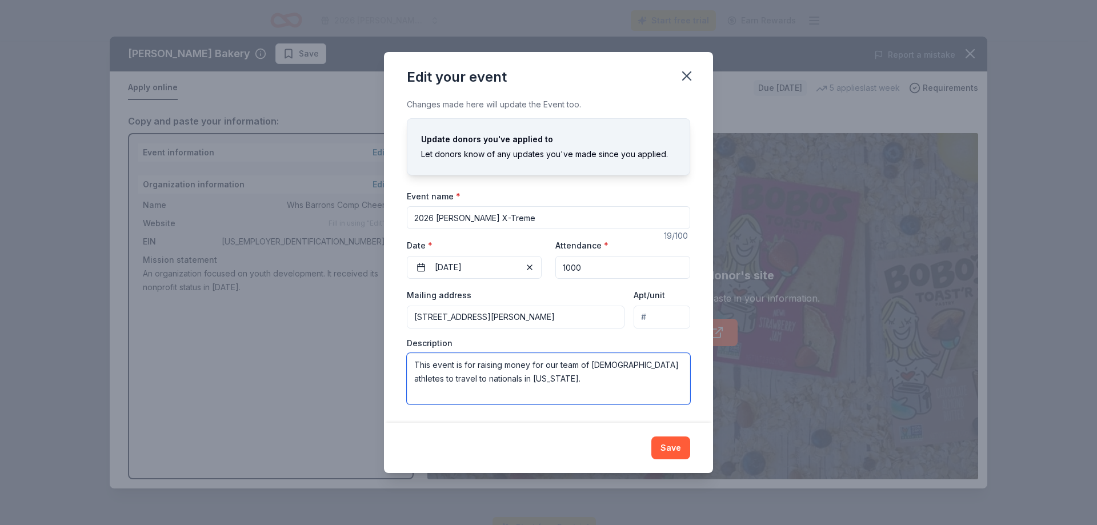
click at [474, 365] on textarea "This event is for raising money for our team of female athletes to travel to na…" at bounding box center [548, 378] width 283 height 51
click at [474, 365] on textarea "The pourpous of this event is to raising money for our team of female athletes …" at bounding box center [548, 378] width 283 height 51
click at [458, 373] on textarea "The pourpous of this event is to raising money for our team of female athletes …" at bounding box center [548, 378] width 283 height 51
click at [456, 365] on textarea "The pourpous of this event is to raising money for our team of female athletes …" at bounding box center [548, 378] width 283 height 51
click at [455, 365] on textarea "The pourpous of this event is to raising money for our team of female athletes …" at bounding box center [548, 378] width 283 height 51
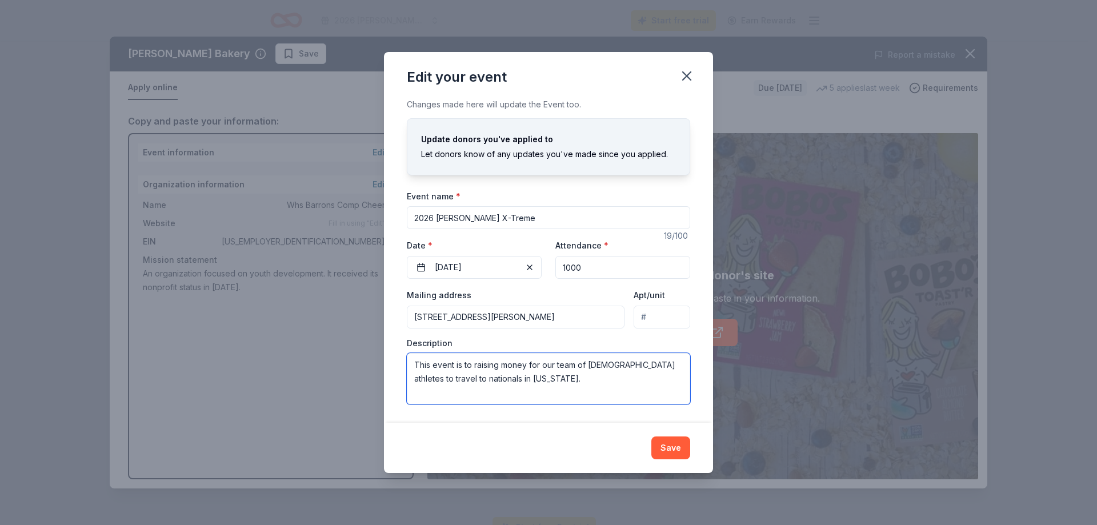
click at [458, 366] on textarea "This event is to raising money for our team of female athletes to travel to nat…" at bounding box center [548, 378] width 283 height 51
click at [594, 378] on textarea "This event is open to the tristate area and aims to raise money for our team of…" at bounding box center [548, 378] width 283 height 51
click at [626, 376] on textarea "This event is open to the tristate area and aims to raise money for our team of…" at bounding box center [548, 378] width 283 height 51
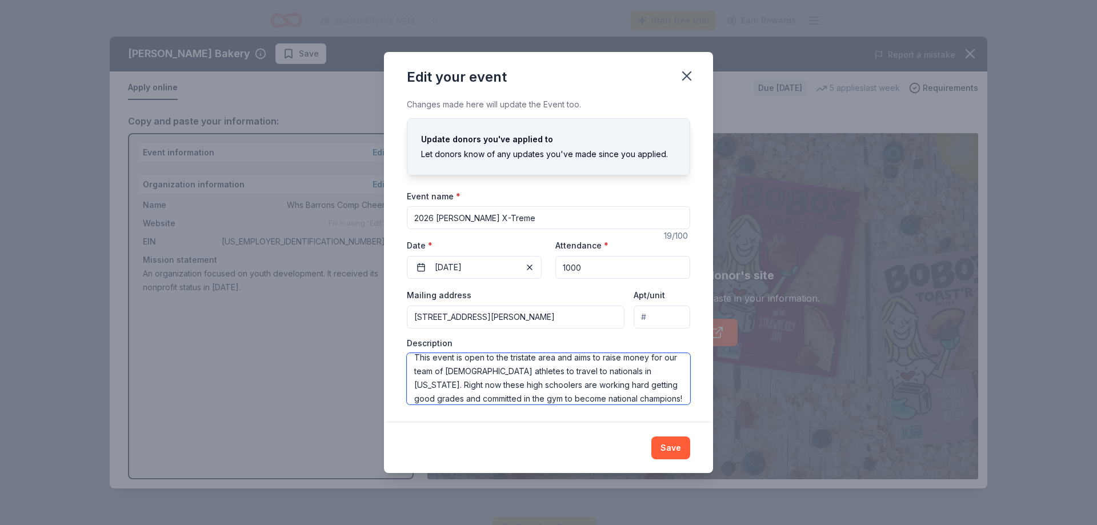
click at [439, 386] on textarea "This event is open to the tristate area and aims to raise money for our team of…" at bounding box center [548, 378] width 283 height 51
type textarea "This event is open to the tristate area and aims to raise money for our team of…"
click at [672, 450] on button "Save" at bounding box center [670, 448] width 39 height 23
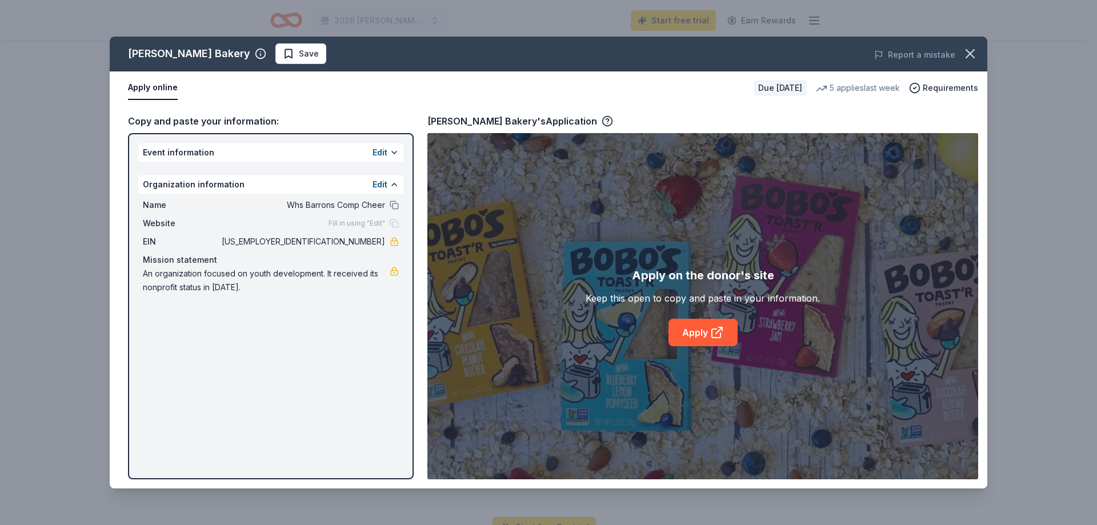
click at [245, 153] on div "Event information Edit" at bounding box center [270, 152] width 265 height 18
click at [386, 153] on button "Edit" at bounding box center [380, 153] width 15 height 14
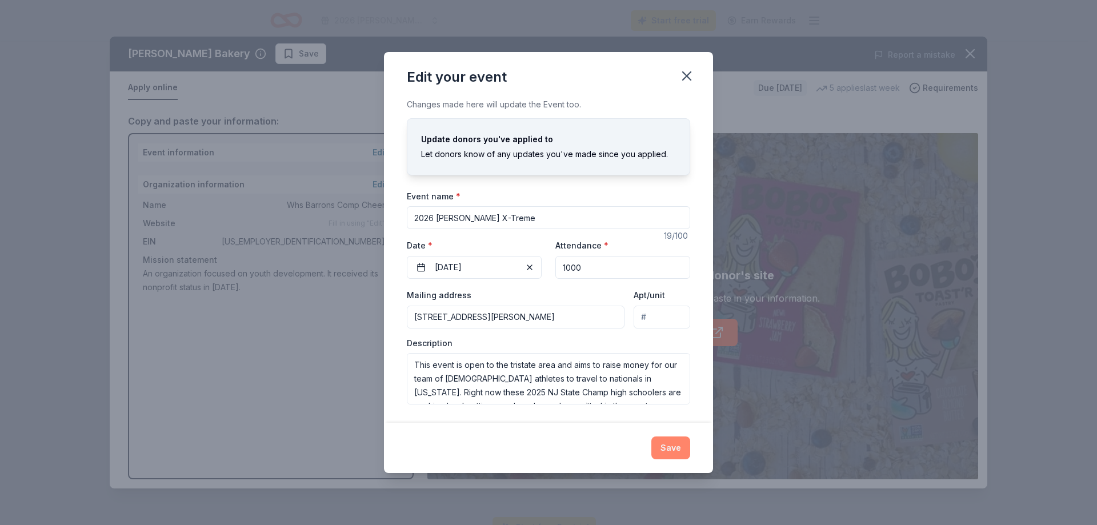
click at [667, 445] on button "Save" at bounding box center [670, 448] width 39 height 23
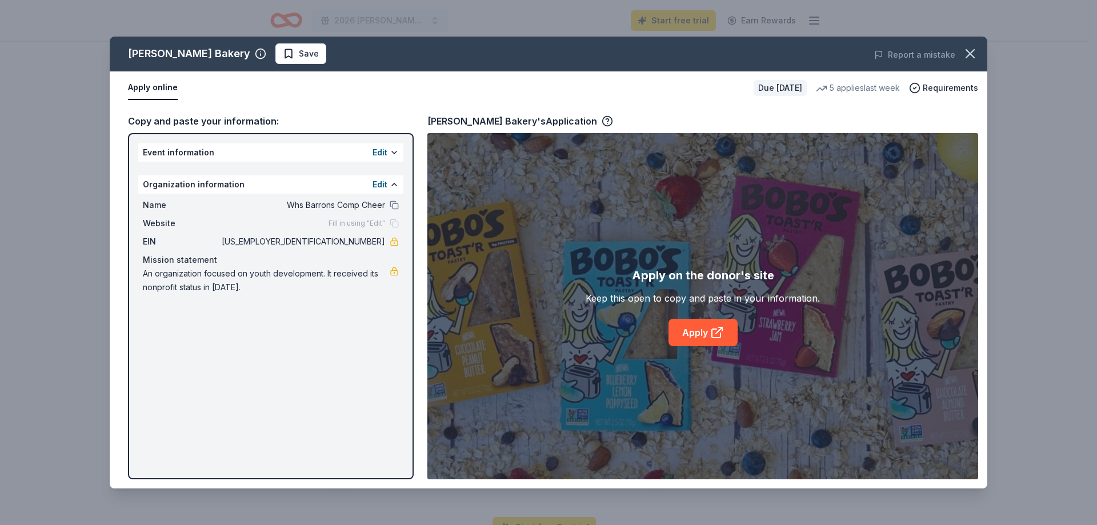
click at [532, 154] on div "Apply on the donor's site Keep this open to copy and paste in your information.…" at bounding box center [702, 306] width 551 height 346
click at [381, 185] on button "Edit" at bounding box center [380, 185] width 15 height 14
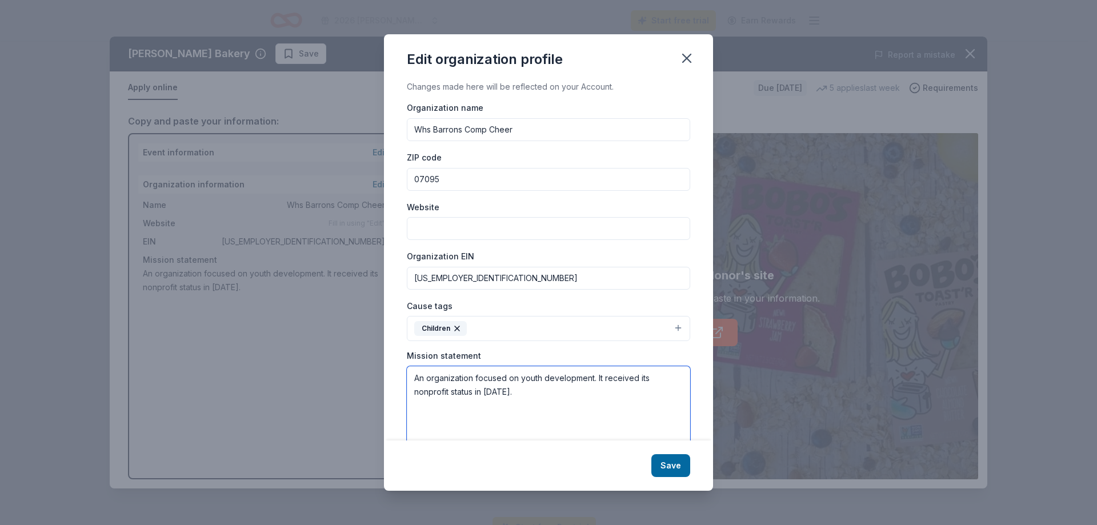
click at [511, 401] on textarea "An organization focused on youth development. It received its nonprofit status …" at bounding box center [548, 405] width 283 height 79
click at [420, 127] on input "Whs Barrons Comp Cheer" at bounding box center [548, 129] width 283 height 23
type input "WHS Barrons Comp Cheer"
click at [415, 381] on textarea "An organization focused on youth development. It received its nonprofit status …" at bounding box center [548, 405] width 283 height 79
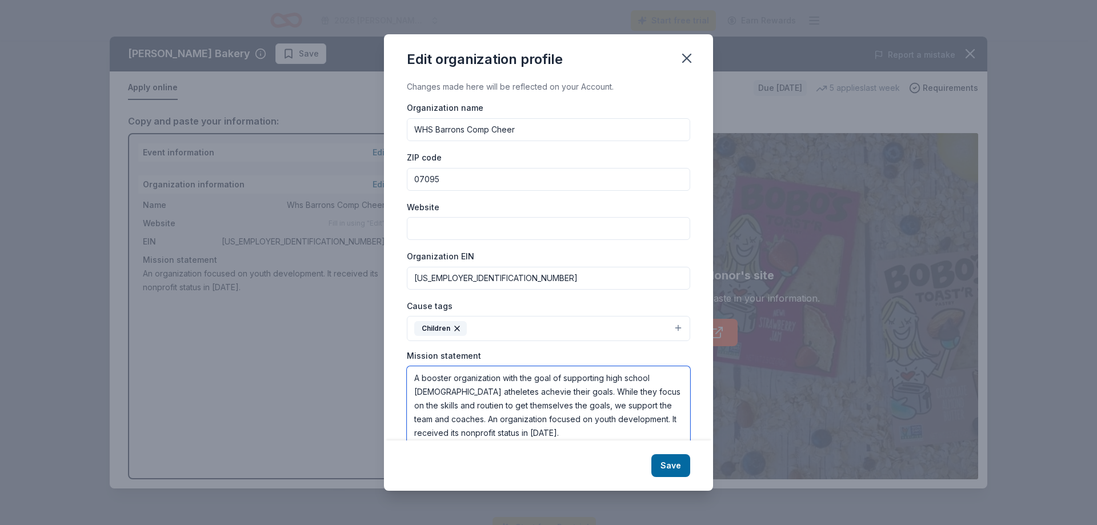
click at [630, 407] on textarea "A booster organization with the goal of supporting high school female atheletes…" at bounding box center [548, 405] width 283 height 79
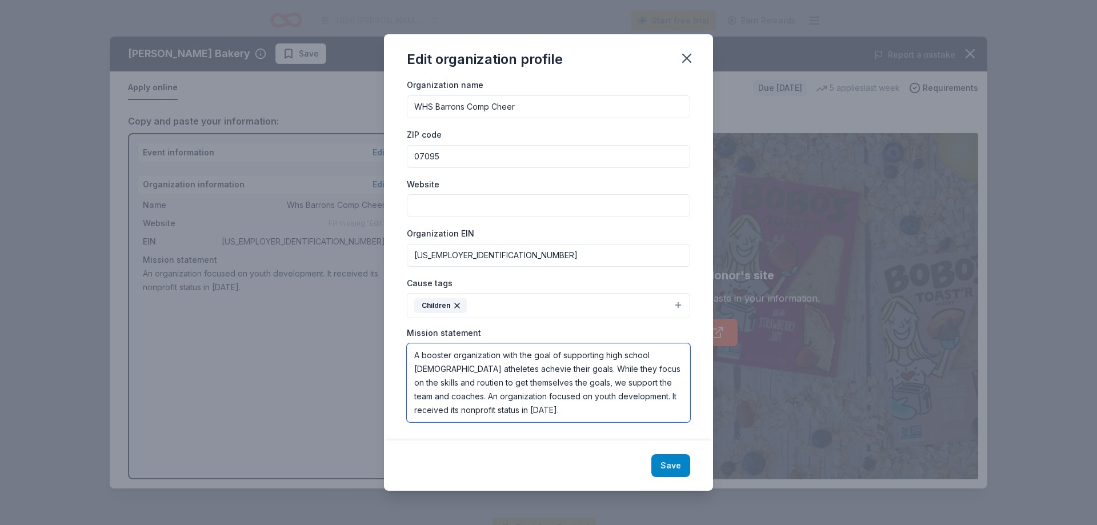
type textarea "A booster organization with the goal of supporting high school female atheletes…"
click at [678, 468] on button "Save" at bounding box center [670, 465] width 39 height 23
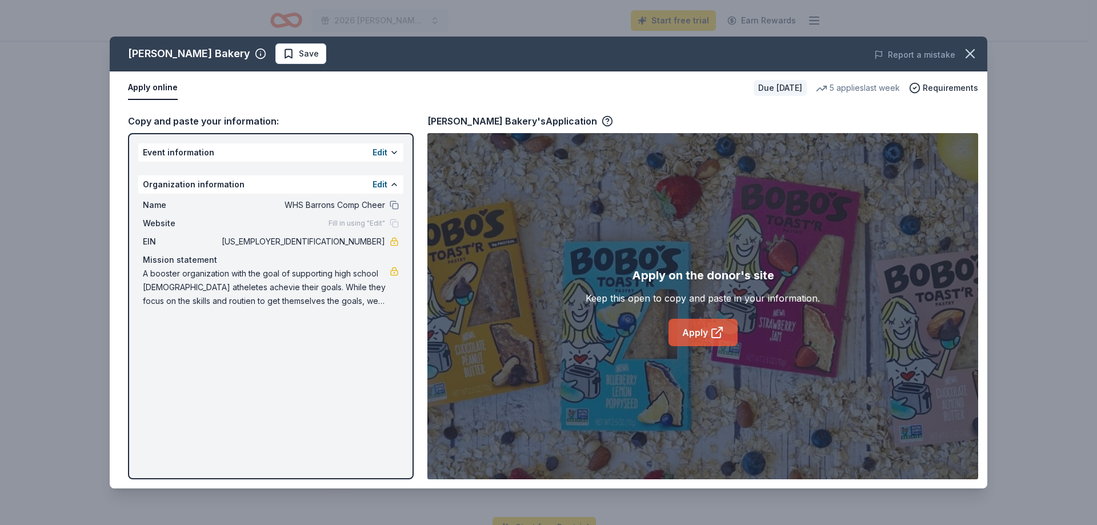
click at [704, 331] on link "Apply" at bounding box center [703, 332] width 69 height 27
click at [395, 201] on button at bounding box center [394, 205] width 9 height 9
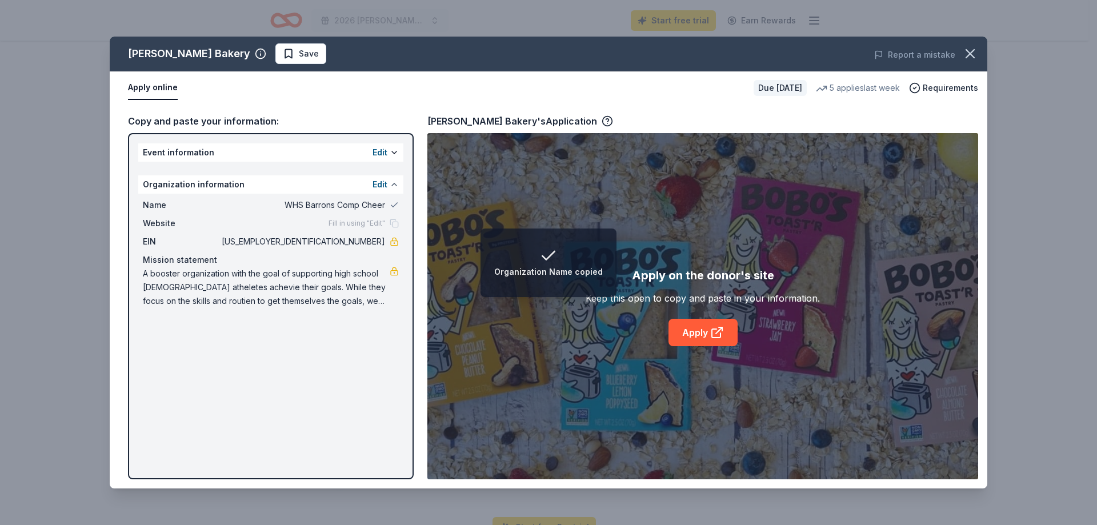
click at [394, 186] on button at bounding box center [394, 184] width 9 height 9
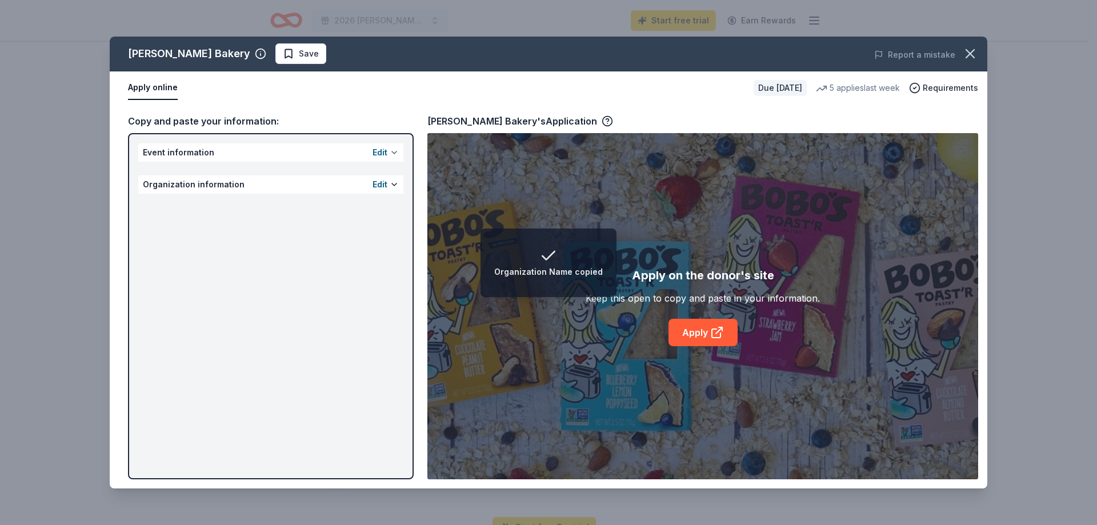
click at [397, 154] on button at bounding box center [394, 152] width 9 height 9
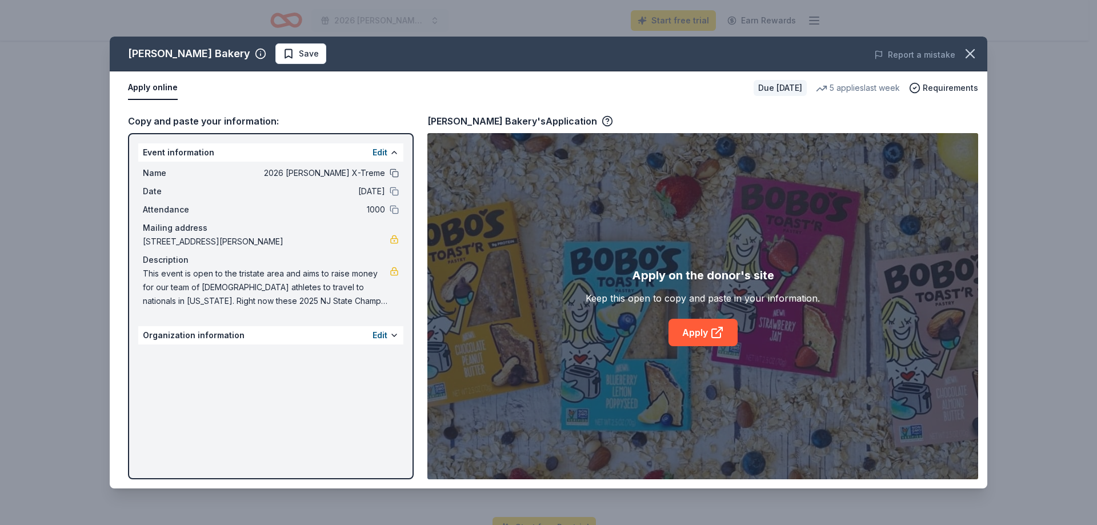
click at [392, 173] on button at bounding box center [394, 173] width 9 height 9
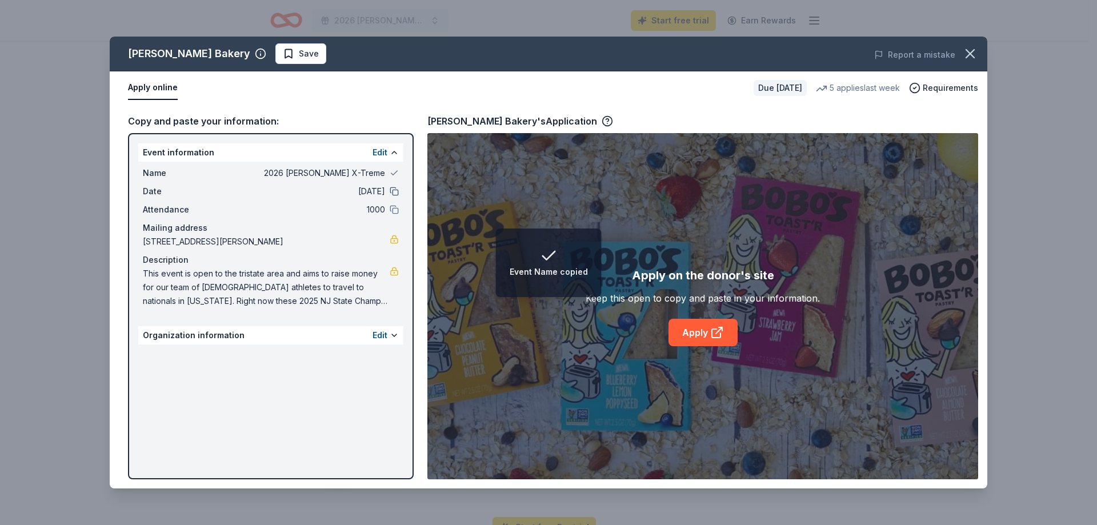
click at [393, 191] on button at bounding box center [394, 191] width 9 height 9
click at [394, 211] on button at bounding box center [394, 209] width 9 height 9
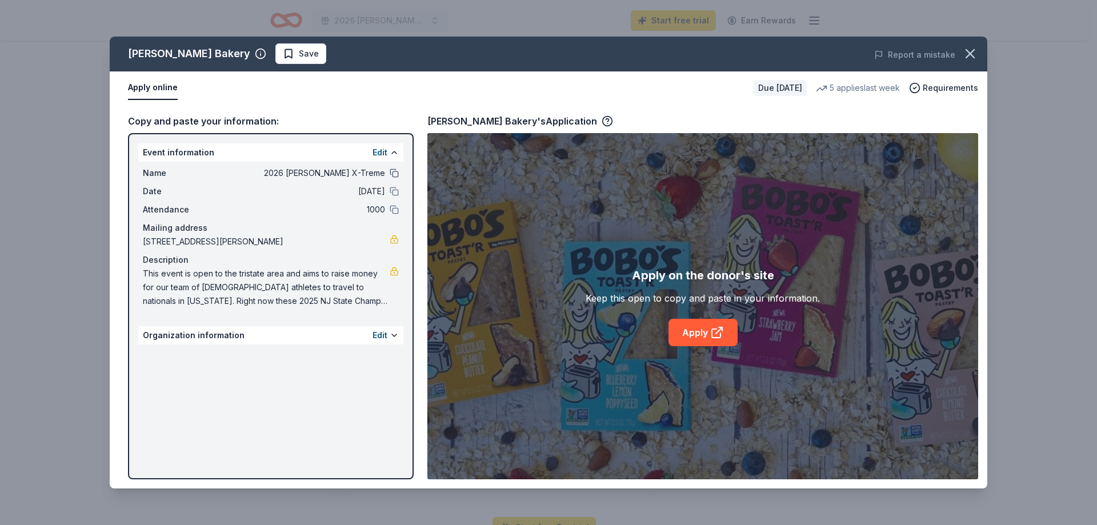
click at [395, 171] on button at bounding box center [394, 173] width 9 height 9
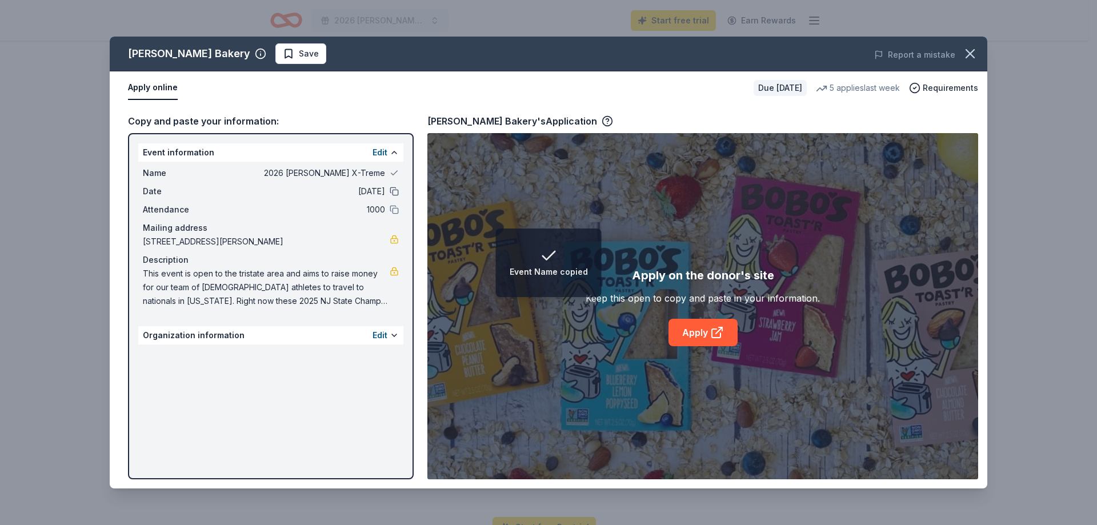
click at [395, 193] on button at bounding box center [394, 191] width 9 height 9
click at [395, 210] on button at bounding box center [394, 209] width 9 height 9
click at [701, 331] on link "Apply" at bounding box center [703, 332] width 69 height 27
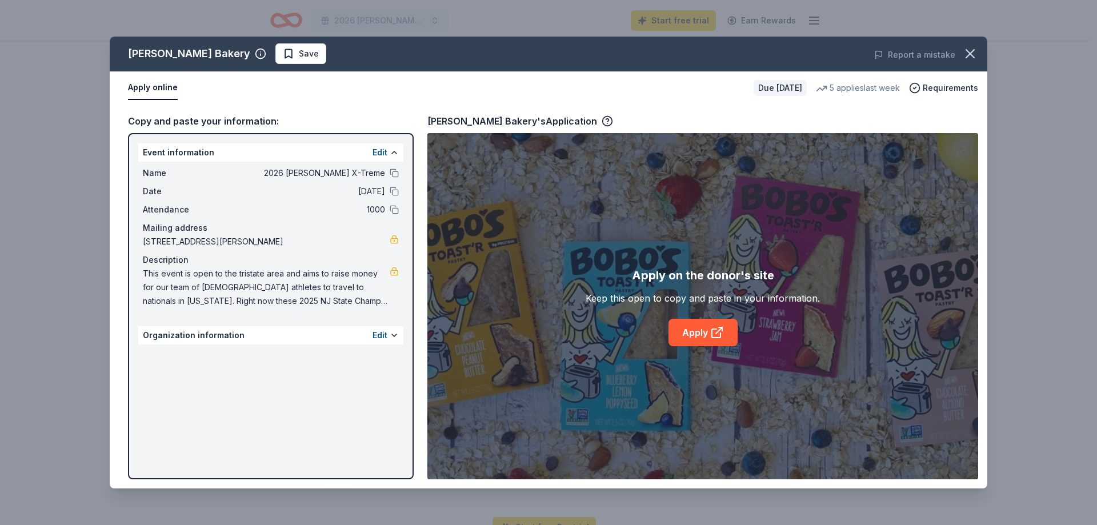
click at [729, 280] on div "Apply on the donor's site" at bounding box center [703, 275] width 142 height 18
click at [720, 334] on icon at bounding box center [716, 333] width 9 height 9
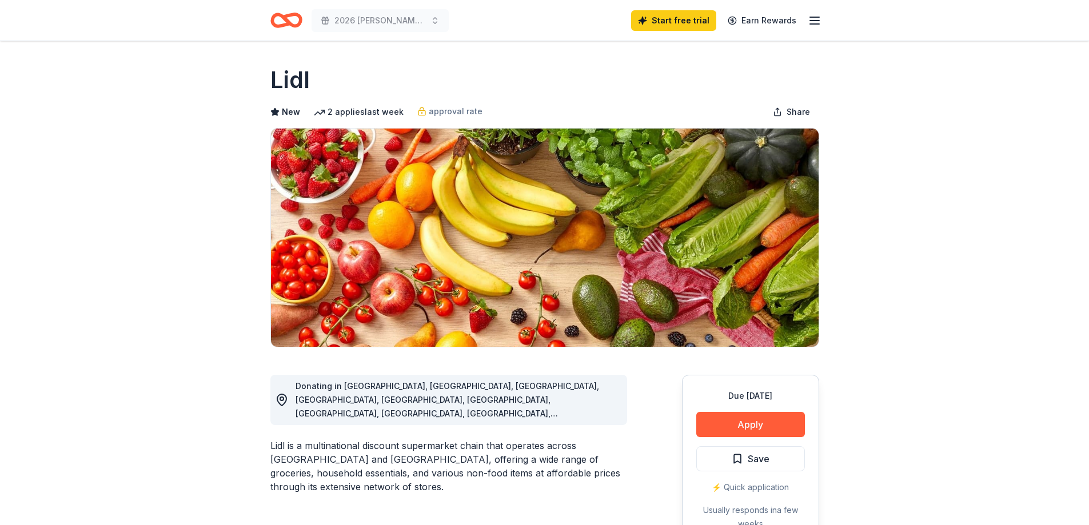
scroll to position [45, 0]
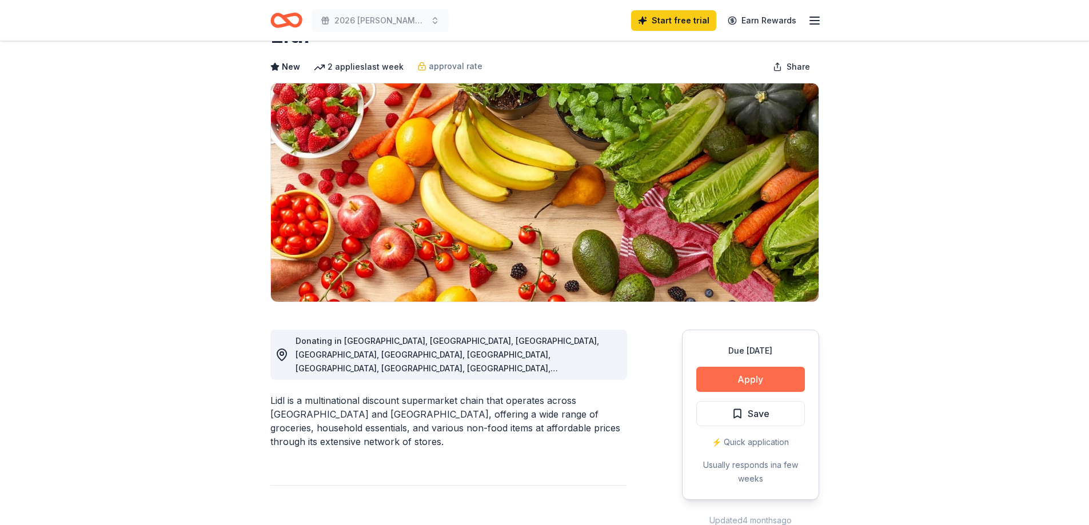
click at [757, 380] on button "Apply" at bounding box center [750, 379] width 109 height 25
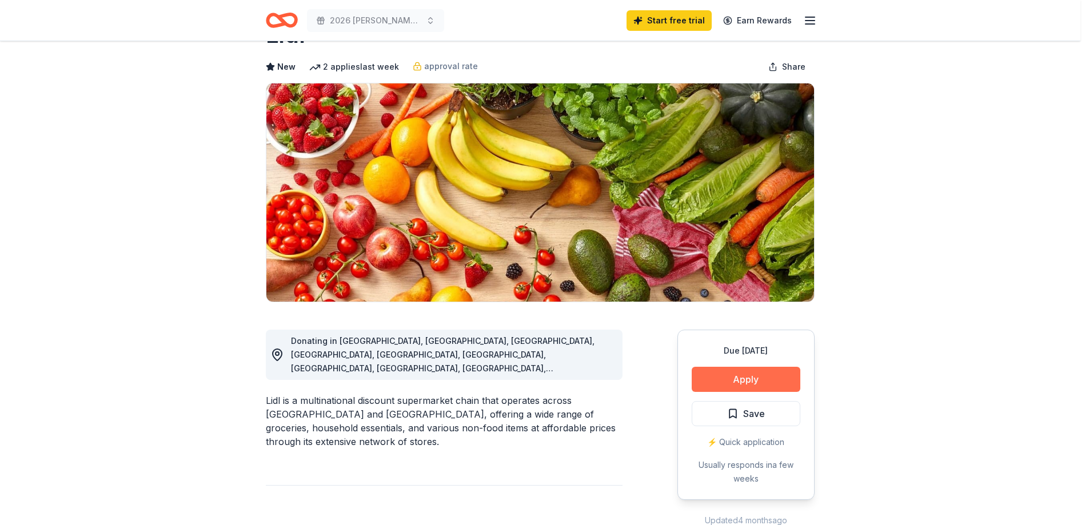
scroll to position [229, 0]
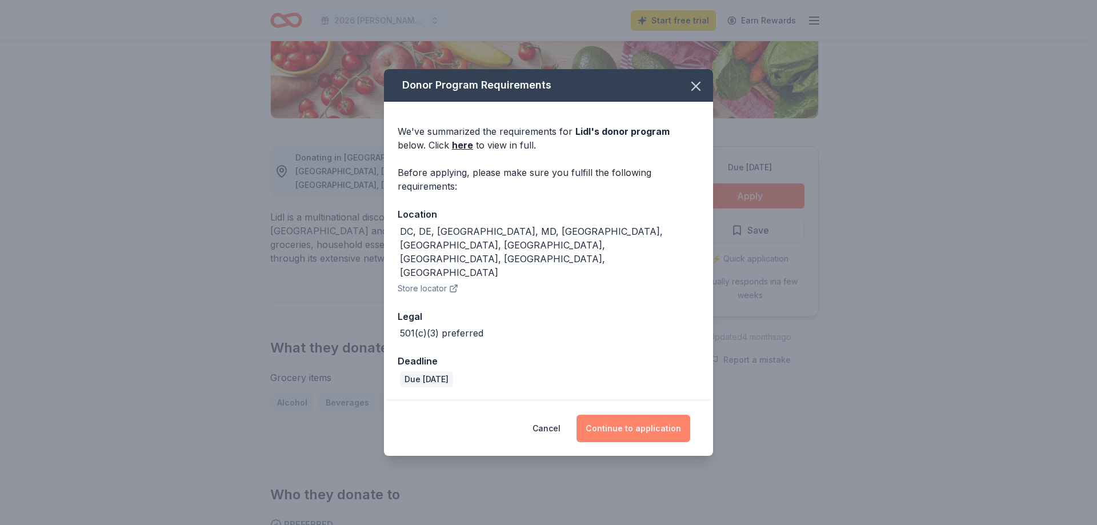
click at [638, 415] on button "Continue to application" at bounding box center [634, 428] width 114 height 27
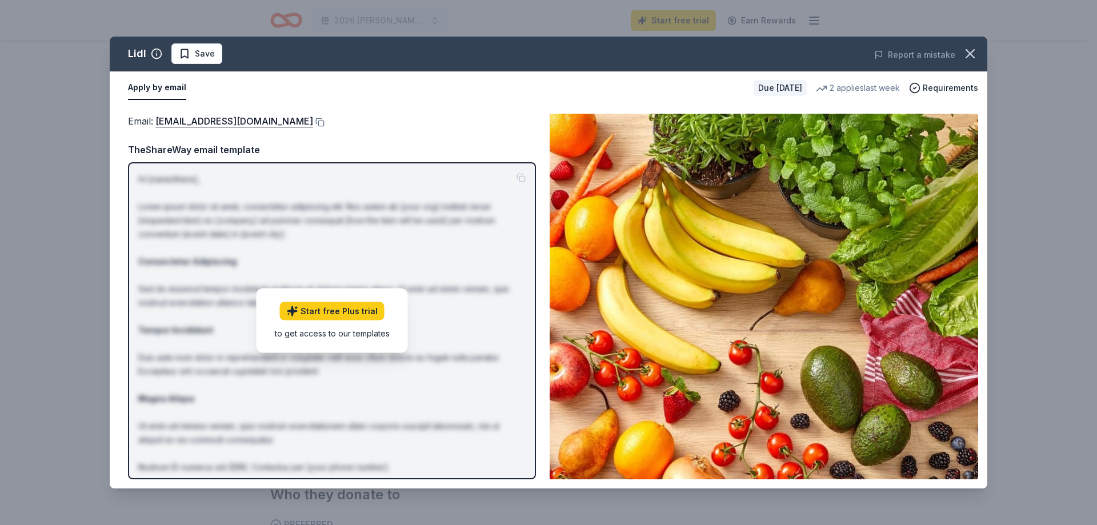
click at [488, 403] on p "Hi [name/there], Lorem ipsum dolor sit amet, consectetur adipiscing elit. Nos a…" at bounding box center [331, 344] width 387 height 343
click at [159, 85] on button "Apply by email" at bounding box center [157, 88] width 58 height 24
click at [722, 253] on img at bounding box center [764, 297] width 429 height 366
click at [389, 357] on p "Hi [name/there], Lorem ipsum dolor sit amet, consectetur adipiscing elit. Nos a…" at bounding box center [331, 344] width 387 height 343
click at [155, 122] on link "csr@lidl.us" at bounding box center [234, 121] width 158 height 15
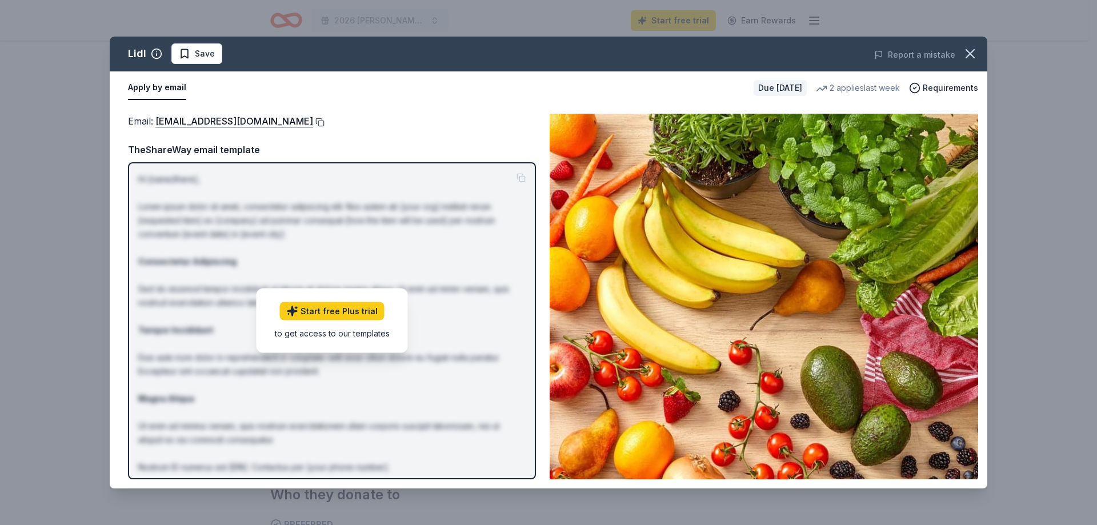
click at [313, 123] on button at bounding box center [318, 122] width 11 height 9
click at [950, 87] on span "Requirements" at bounding box center [950, 88] width 55 height 14
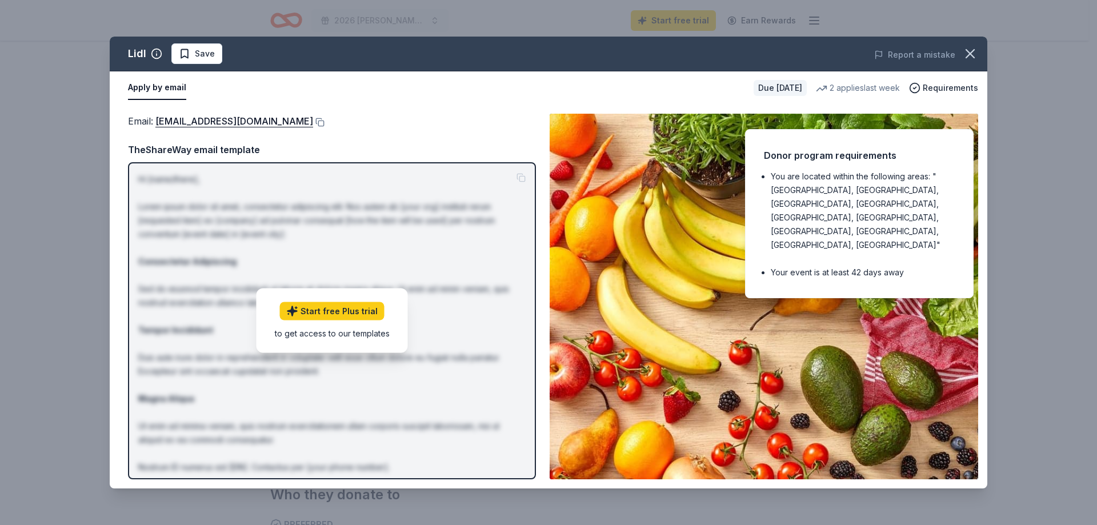
click at [288, 226] on p "Hi [name/there], Lorem ipsum dolor sit amet, consectetur adipiscing elit. Nos a…" at bounding box center [331, 344] width 387 height 343
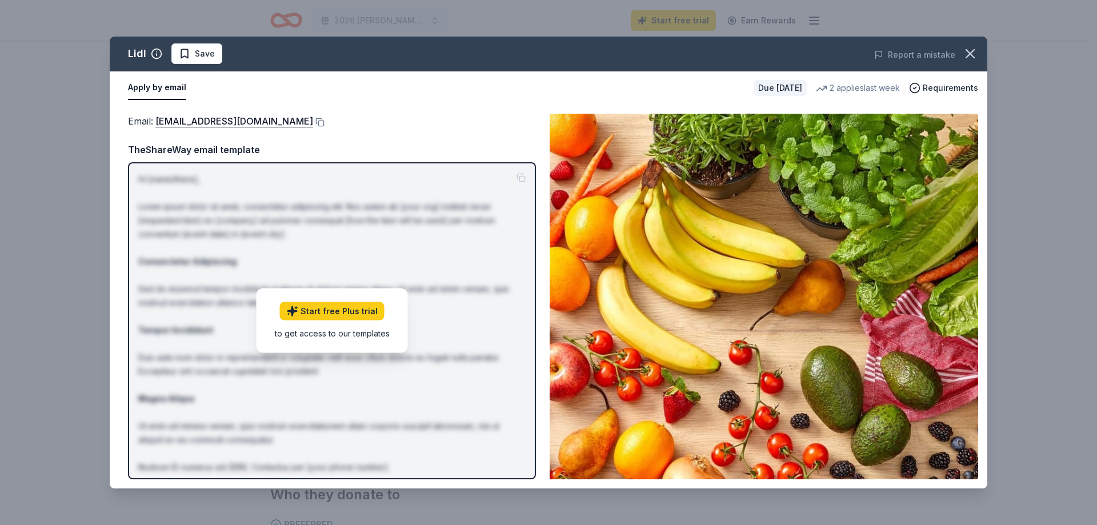
click at [362, 338] on div "to get access to our templates" at bounding box center [332, 333] width 115 height 12
click at [202, 340] on p "Hi [name/there], Lorem ipsum dolor sit amet, consectetur adipiscing elit. Nos a…" at bounding box center [331, 344] width 387 height 343
click at [972, 51] on icon "button" at bounding box center [970, 54] width 16 height 16
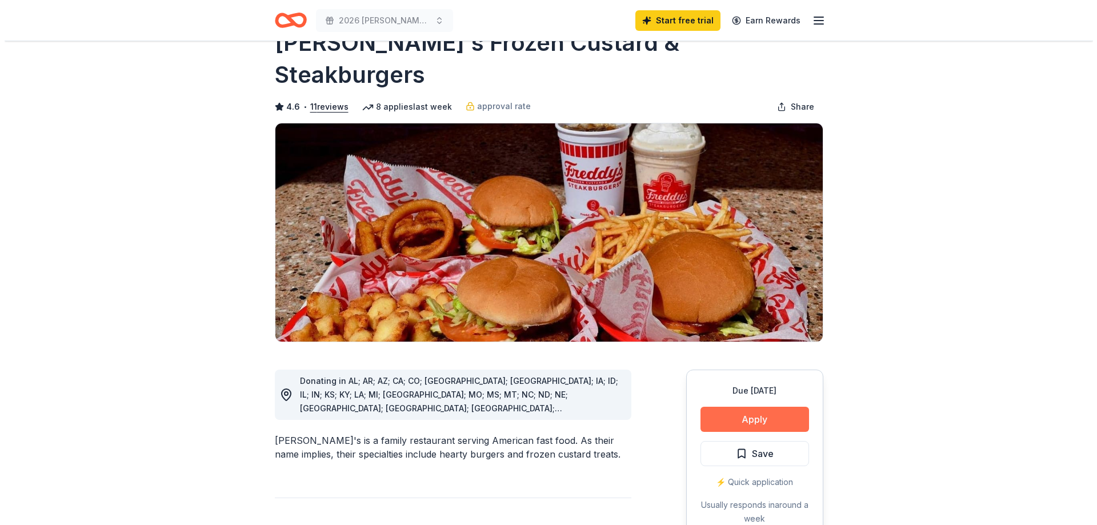
scroll to position [57, 0]
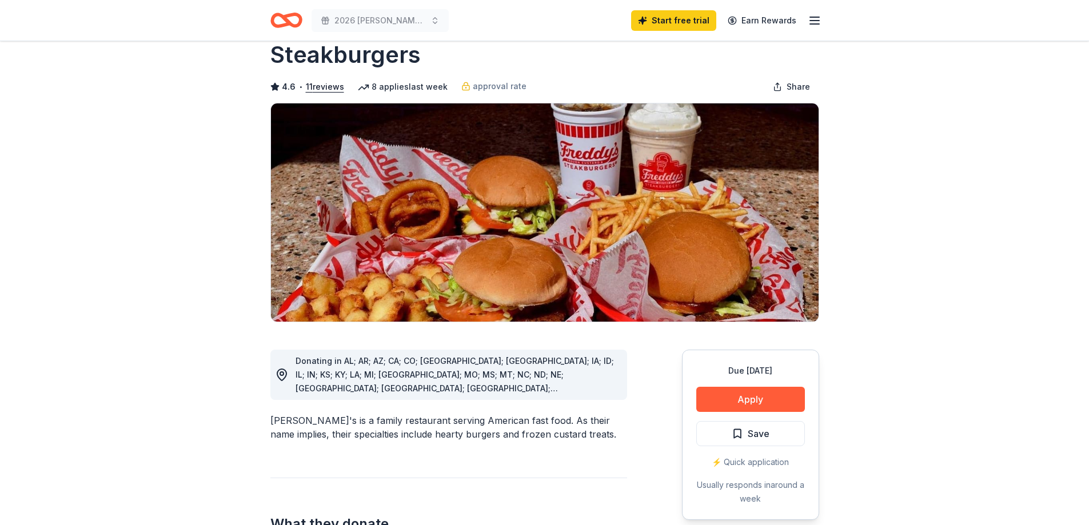
click at [741, 455] on div "⚡️ Quick application" at bounding box center [750, 462] width 109 height 14
click at [704, 455] on div "⚡️ Quick application" at bounding box center [750, 462] width 109 height 14
click at [722, 455] on div "⚡️ Quick application" at bounding box center [750, 462] width 109 height 14
click at [738, 478] on div "Usually responds in around a week" at bounding box center [750, 491] width 109 height 27
click at [754, 387] on button "Apply" at bounding box center [750, 399] width 109 height 25
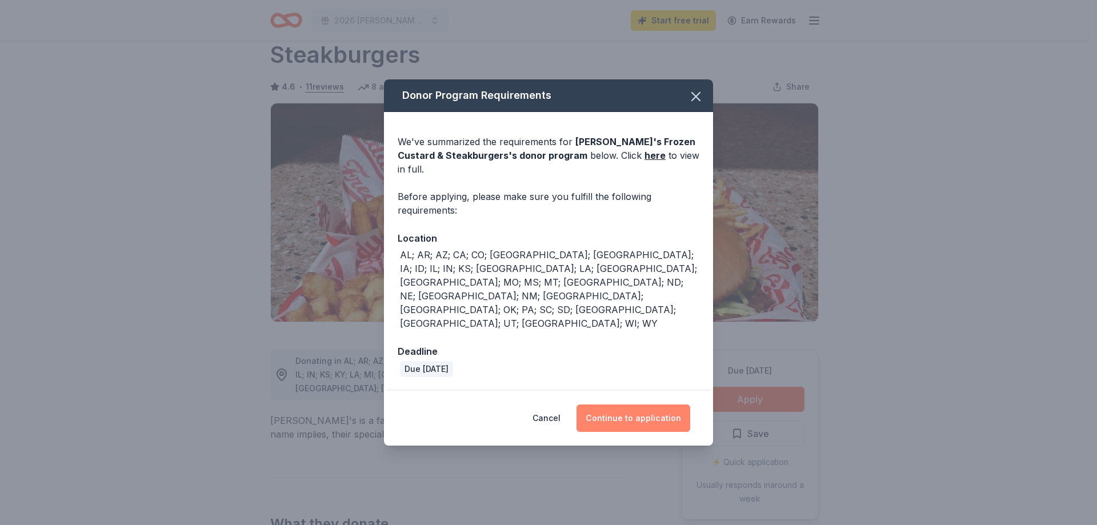
click at [625, 405] on button "Continue to application" at bounding box center [634, 418] width 114 height 27
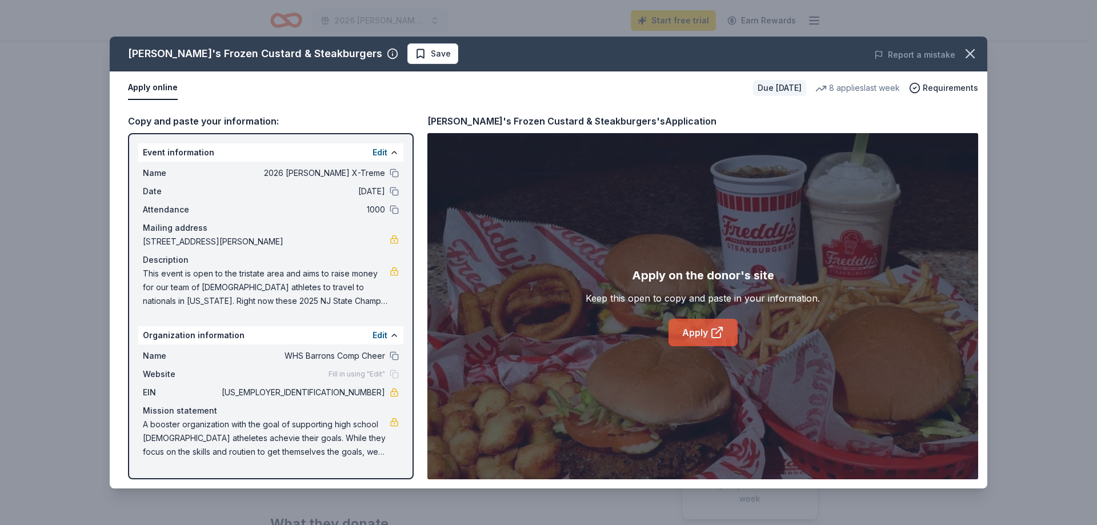
click at [718, 335] on icon at bounding box center [717, 333] width 14 height 14
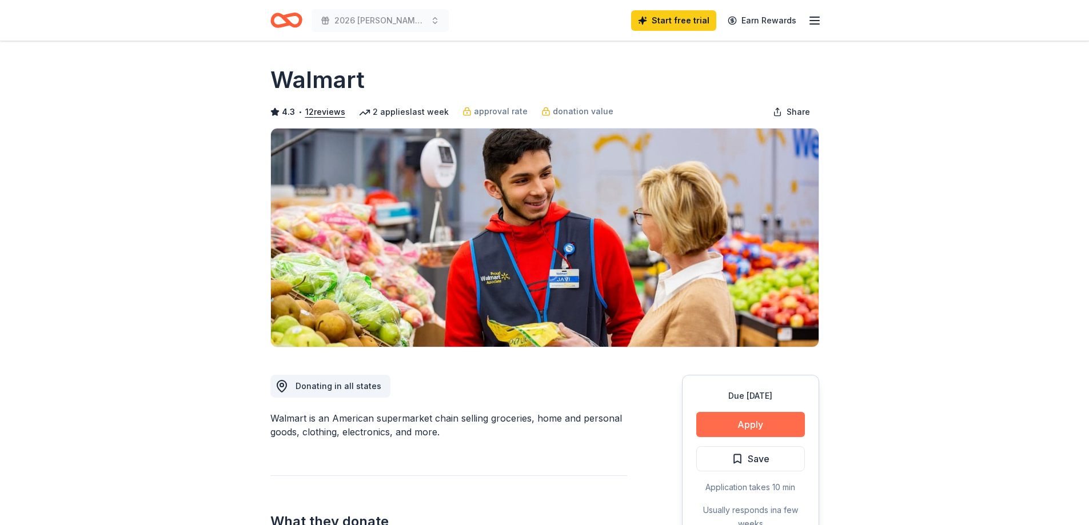
click at [731, 424] on button "Apply" at bounding box center [750, 424] width 109 height 25
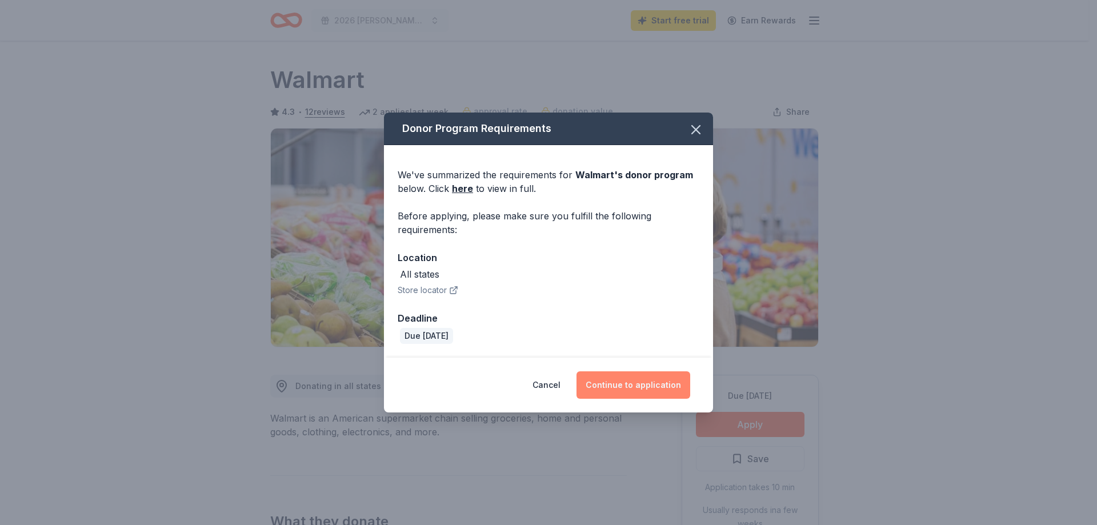
click at [634, 386] on button "Continue to application" at bounding box center [634, 384] width 114 height 27
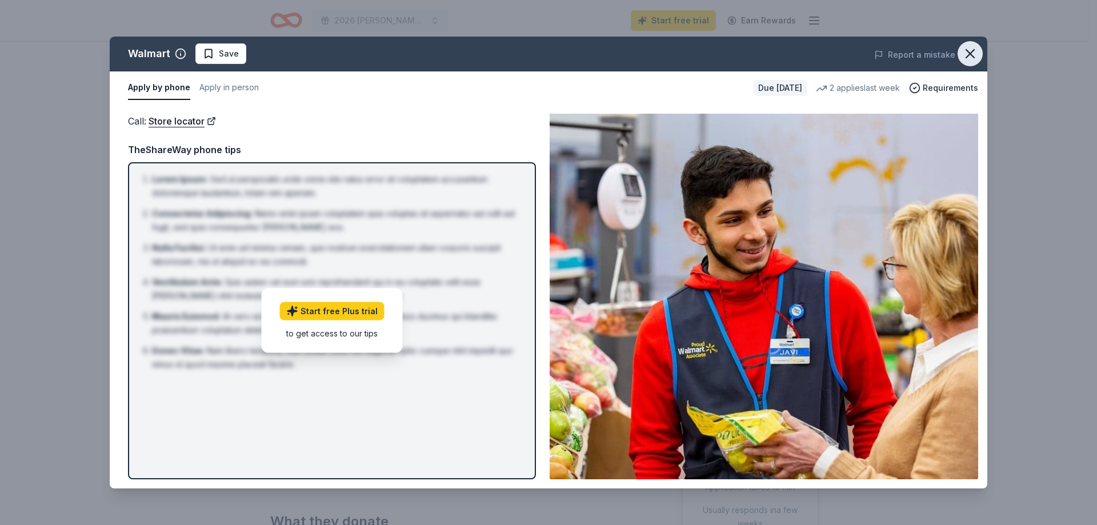
click at [963, 53] on icon "button" at bounding box center [970, 54] width 16 height 16
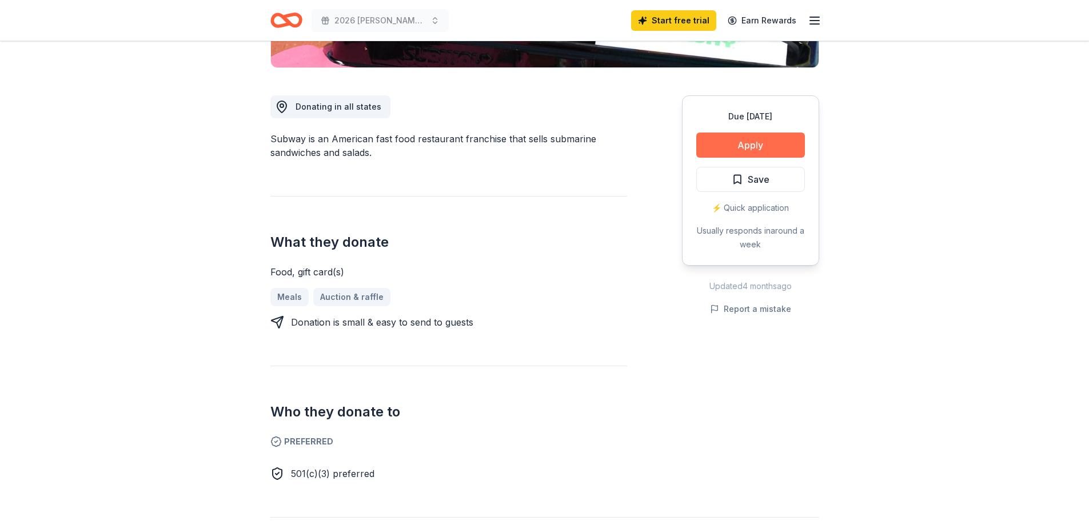
scroll to position [343, 0]
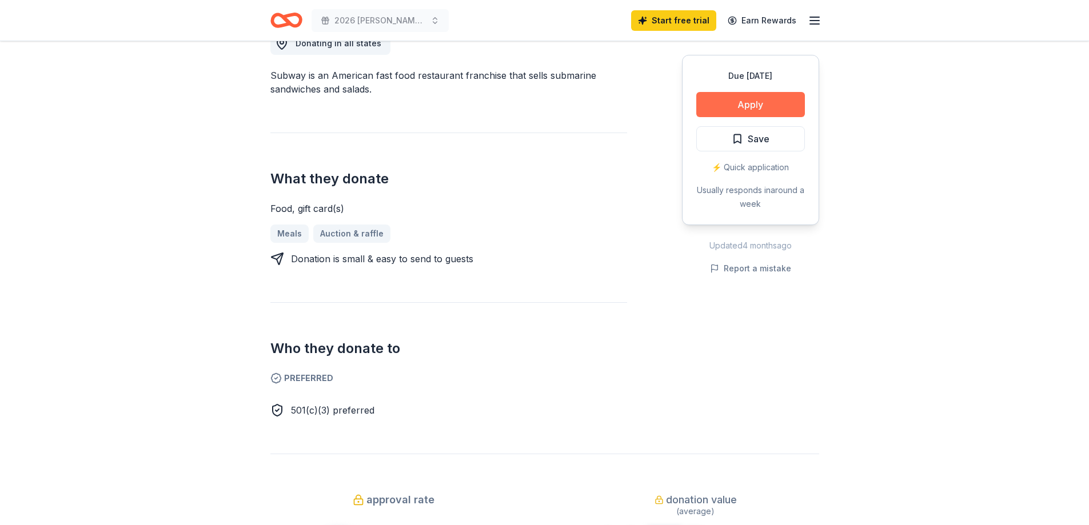
click at [765, 107] on button "Apply" at bounding box center [750, 104] width 109 height 25
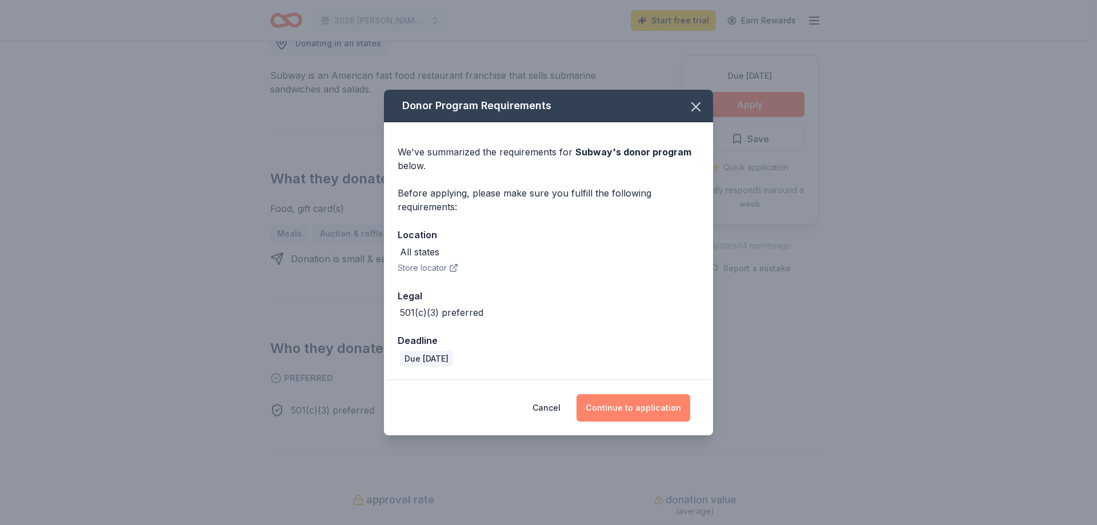
click at [625, 409] on button "Continue to application" at bounding box center [634, 407] width 114 height 27
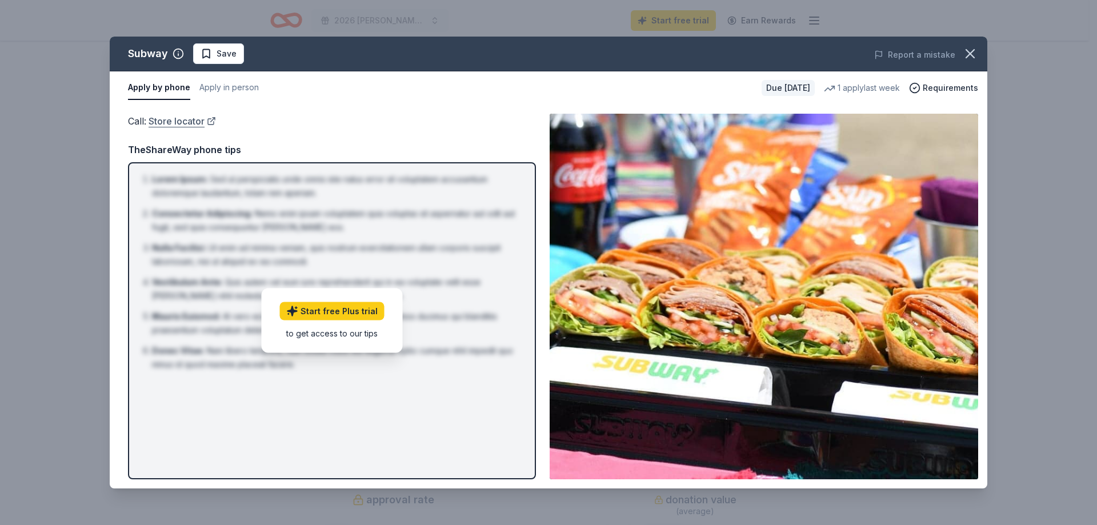
click at [163, 123] on link "Store locator" at bounding box center [182, 121] width 67 height 15
click at [968, 50] on icon "button" at bounding box center [970, 54] width 16 height 16
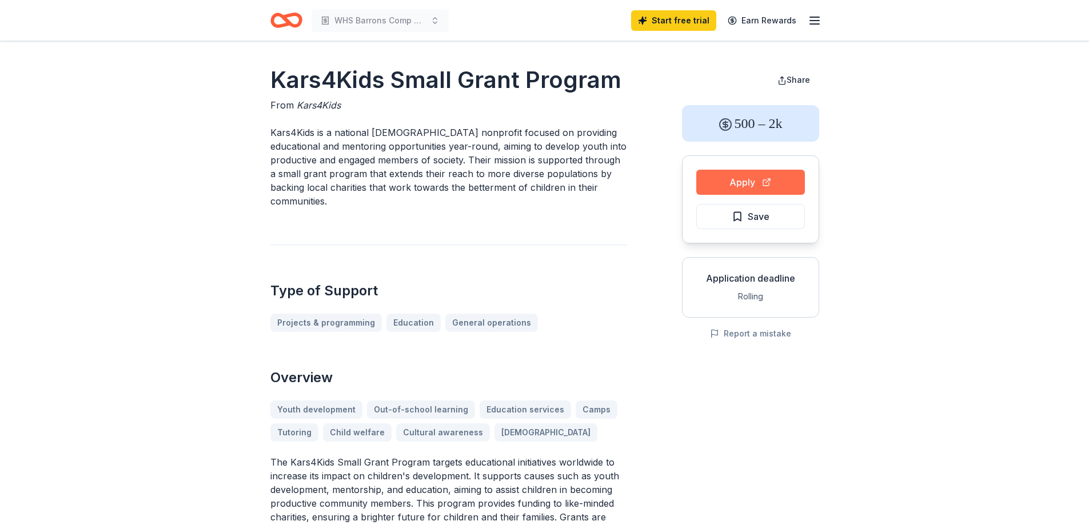
click at [738, 175] on button "Apply" at bounding box center [750, 182] width 109 height 25
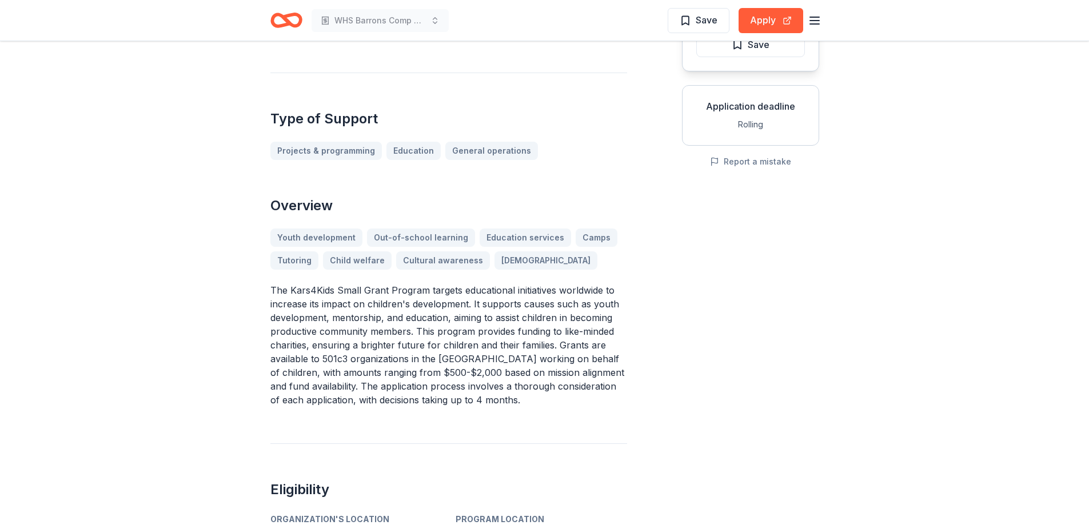
scroll to position [171, 0]
